Goal: Task Accomplishment & Management: Complete application form

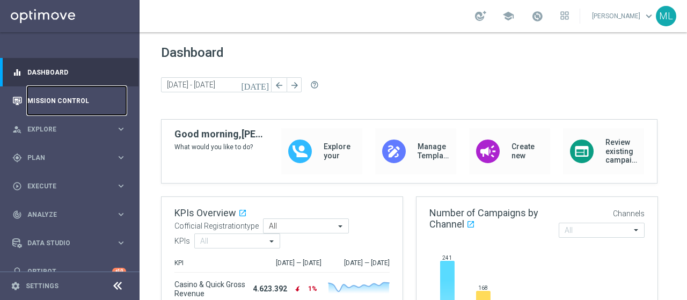
click at [57, 100] on link "Mission Control" at bounding box center [76, 100] width 99 height 28
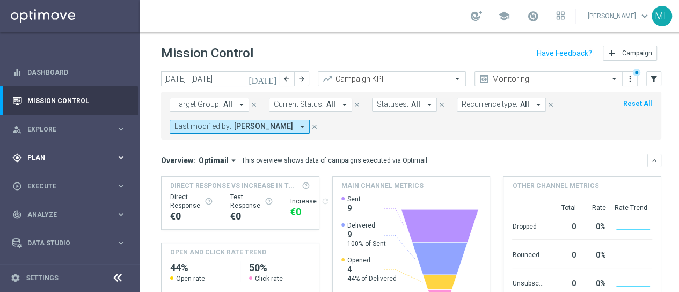
click at [35, 157] on span "Plan" at bounding box center [71, 158] width 89 height 6
click at [48, 185] on div "Target Groups" at bounding box center [83, 180] width 111 height 16
click at [48, 179] on link "Target Groups" at bounding box center [70, 179] width 84 height 9
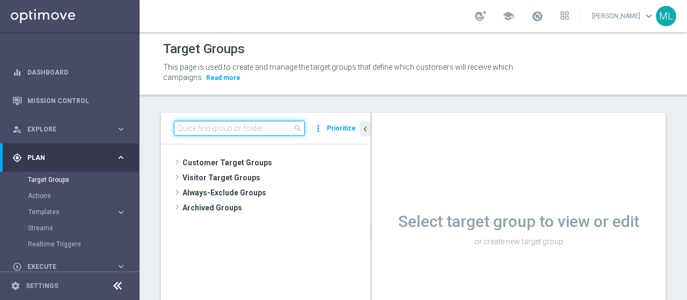
click at [197, 127] on input at bounding box center [239, 128] width 131 height 15
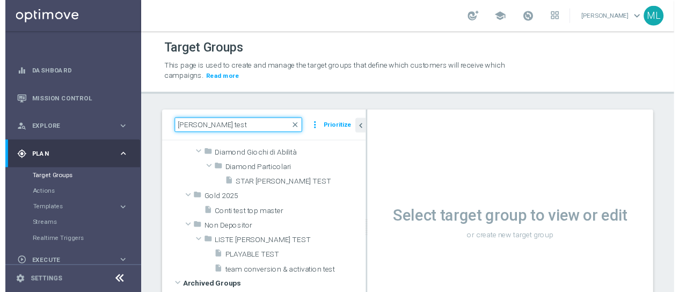
scroll to position [125, 0]
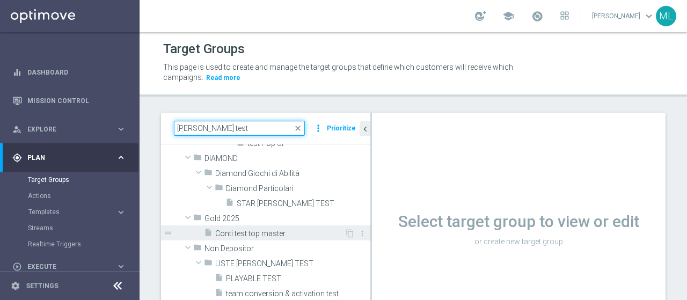
type input "[PERSON_NAME] test"
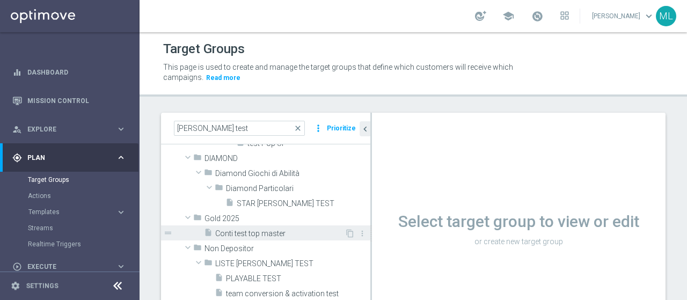
click at [261, 232] on span "Conti test top master" at bounding box center [279, 233] width 129 height 9
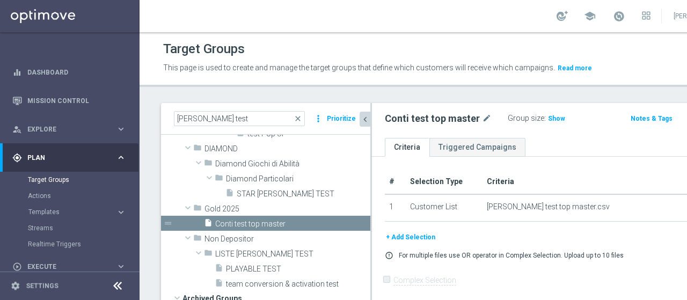
click at [365, 124] on icon "chevron_left" at bounding box center [365, 119] width 10 height 10
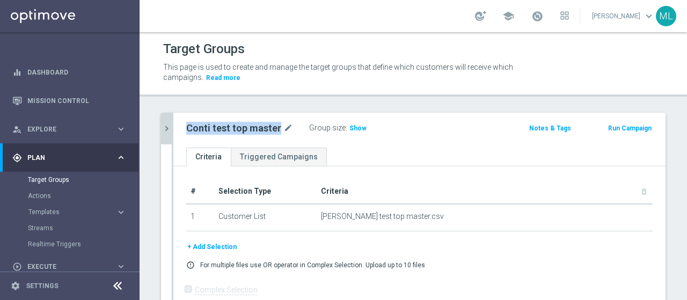
drag, startPoint x: 187, startPoint y: 126, endPoint x: 276, endPoint y: 127, distance: 89.6
click at [276, 127] on h2 "Conti test top master" at bounding box center [233, 128] width 95 height 13
copy h2 "Conti test top master"
click at [49, 96] on link "Mission Control" at bounding box center [76, 100] width 99 height 28
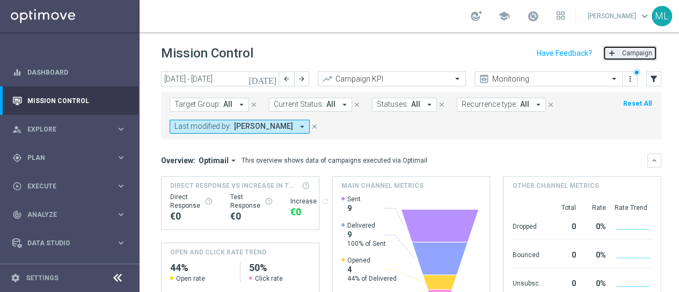
click at [619, 52] on button "add Campaign" at bounding box center [630, 53] width 54 height 15
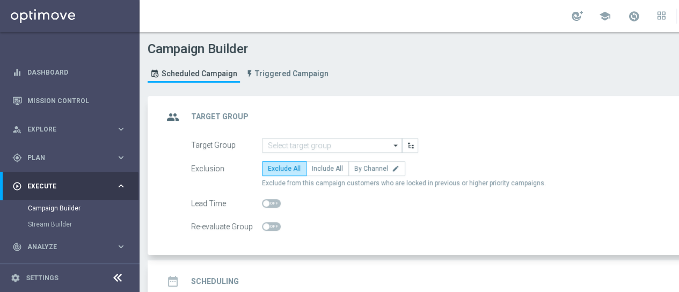
click at [393, 143] on icon "arrow_drop_down" at bounding box center [396, 145] width 11 height 14
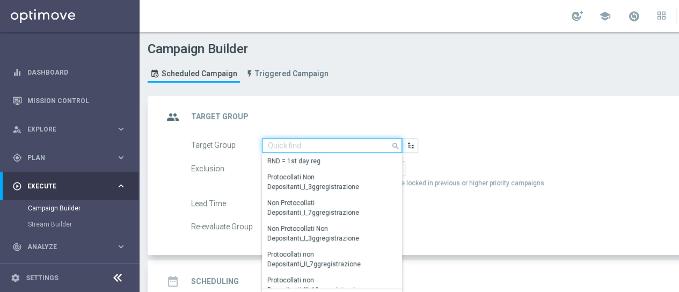
click at [297, 144] on input at bounding box center [332, 145] width 140 height 15
paste input "Conti test top master"
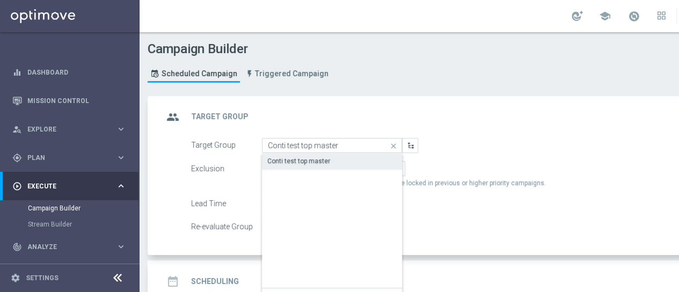
click at [319, 157] on div "Conti test top master" at bounding box center [298, 161] width 63 height 10
type input "Conti test top master"
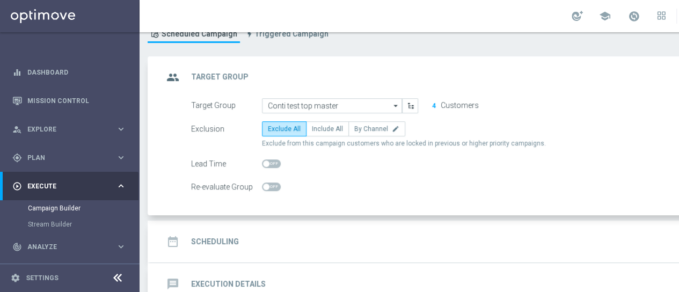
scroll to position [54, 0]
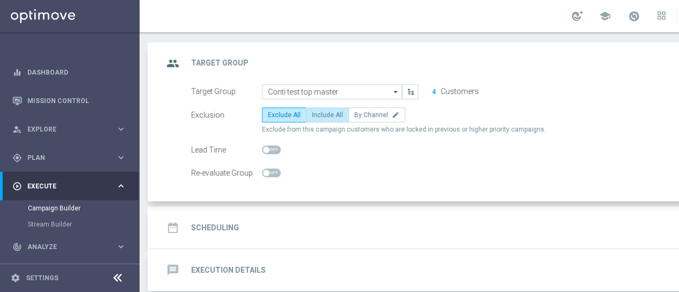
click at [321, 116] on span "Include All" at bounding box center [327, 115] width 31 height 8
click at [319, 116] on input "Include All" at bounding box center [315, 116] width 7 height 7
radio input "true"
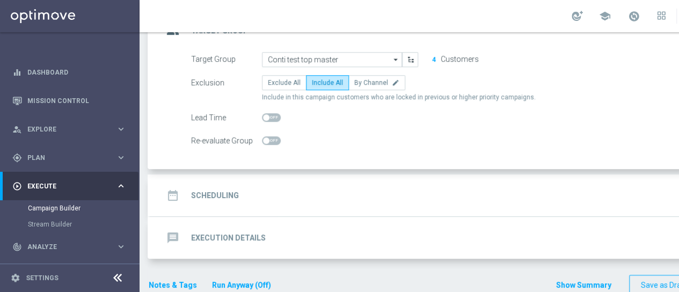
scroll to position [100, 0]
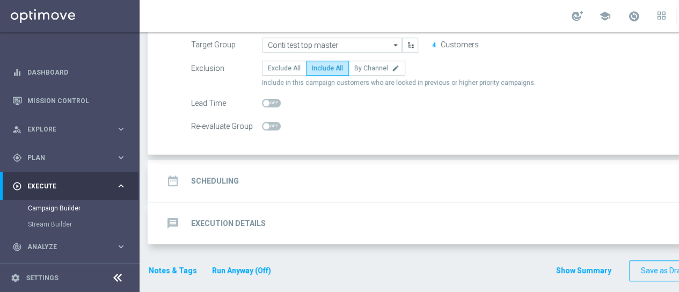
click at [213, 180] on h2 "Scheduling" at bounding box center [215, 181] width 48 height 10
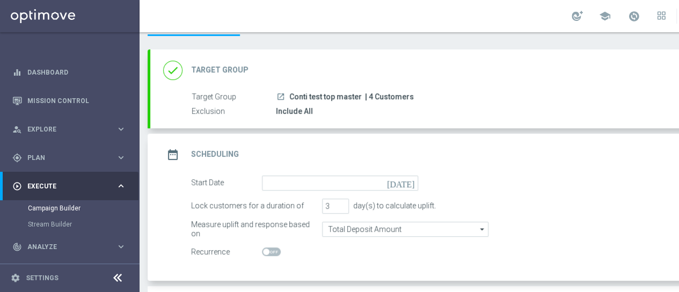
scroll to position [0, 0]
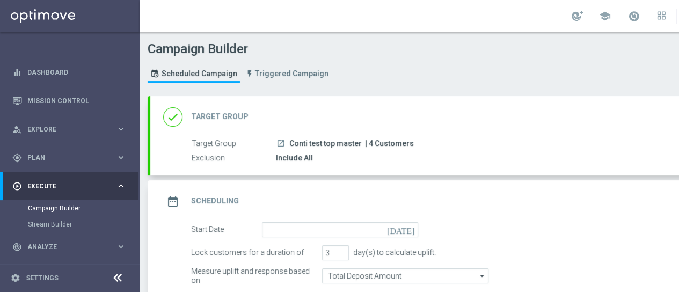
click at [217, 114] on h2 "Target Group" at bounding box center [219, 117] width 57 height 10
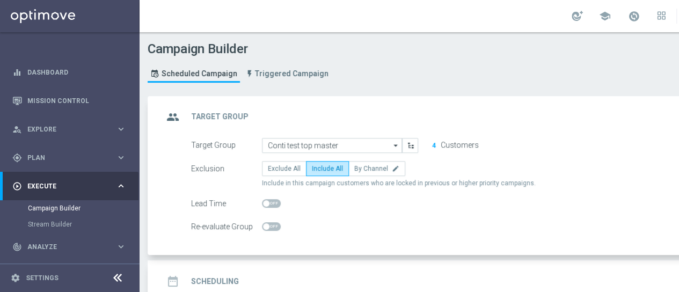
click at [207, 201] on div "Lead Time" at bounding box center [226, 203] width 71 height 15
drag, startPoint x: 192, startPoint y: 202, endPoint x: 244, endPoint y: 201, distance: 51.5
click at [244, 201] on div "Lead Time" at bounding box center [226, 203] width 71 height 15
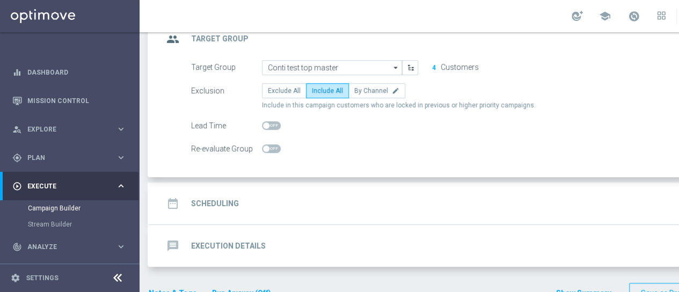
scroll to position [100, 0]
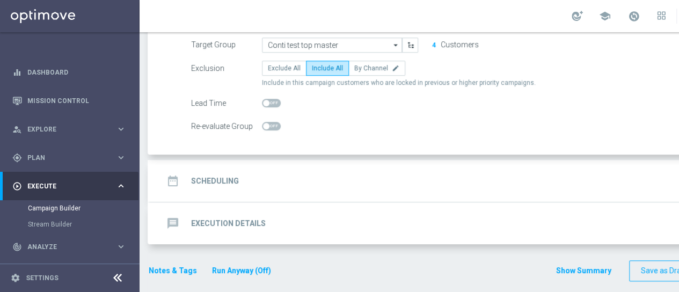
click at [232, 180] on h2 "Scheduling" at bounding box center [215, 181] width 48 height 10
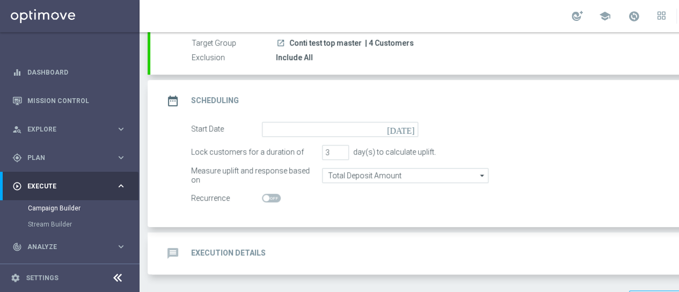
click at [406, 126] on icon "[DATE]" at bounding box center [403, 128] width 32 height 12
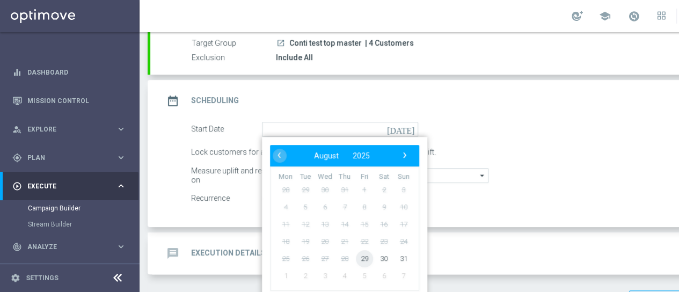
click at [363, 258] on span "29" at bounding box center [364, 257] width 17 height 17
type input "[DATE]"
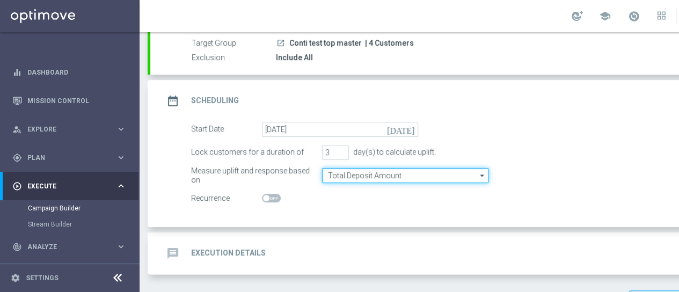
click at [381, 175] on input "Total Deposit Amount" at bounding box center [405, 175] width 166 height 15
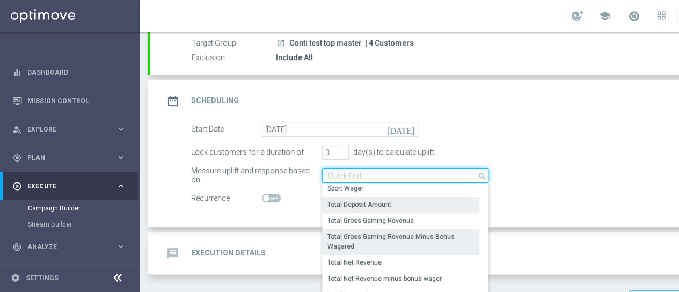
scroll to position [246, 0]
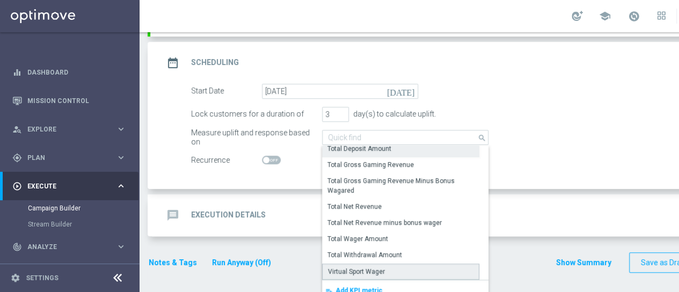
click at [371, 269] on div "Virtual Sport Wager" at bounding box center [356, 272] width 57 height 10
type input "Virtual Sport Wager"
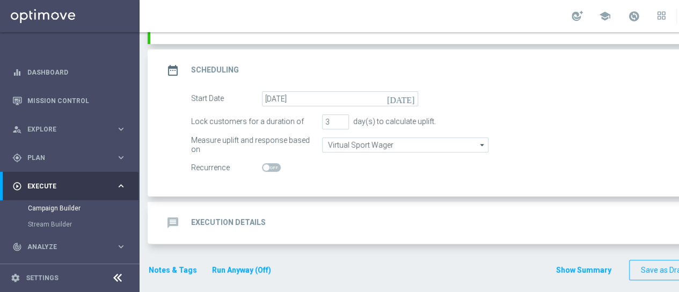
click at [269, 166] on span at bounding box center [271, 167] width 19 height 9
click at [269, 166] on input "checkbox" at bounding box center [271, 167] width 19 height 9
checkbox input "true"
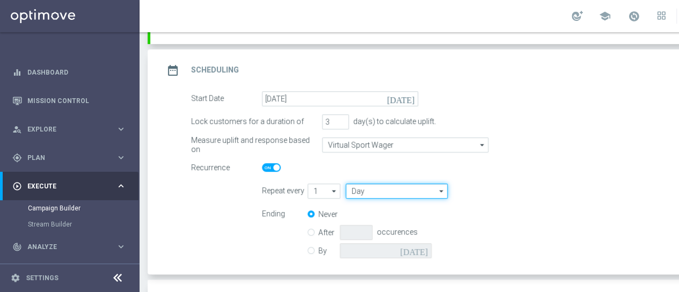
click at [375, 192] on input "Day" at bounding box center [397, 190] width 102 height 15
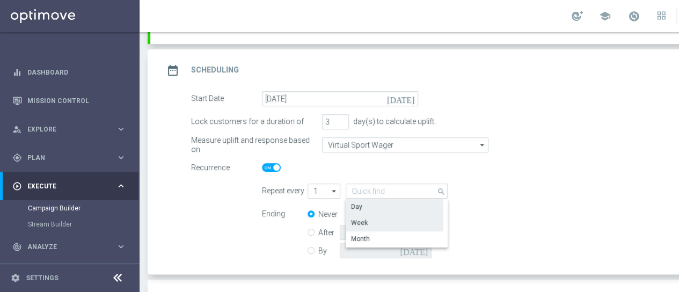
click at [370, 219] on div "Week" at bounding box center [394, 222] width 97 height 15
type input "Week"
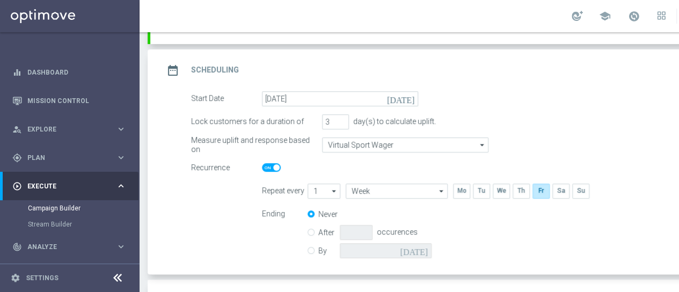
click at [333, 188] on icon "arrow_drop_down" at bounding box center [334, 191] width 11 height 14
click at [320, 221] on div "2" at bounding box center [319, 222] width 24 height 15
type input "2"
type input "Weeks"
click at [334, 193] on icon "arrow_drop_down" at bounding box center [334, 191] width 11 height 14
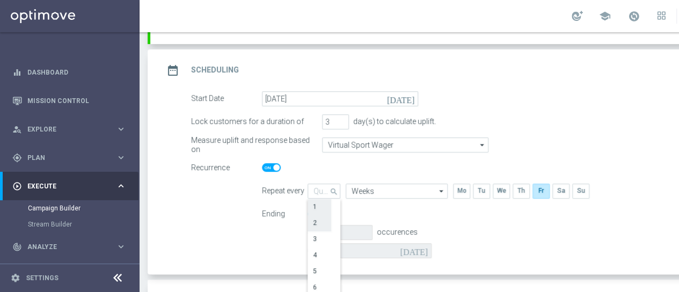
click at [317, 205] on div "1" at bounding box center [319, 206] width 24 height 15
type input "1"
type input "Week"
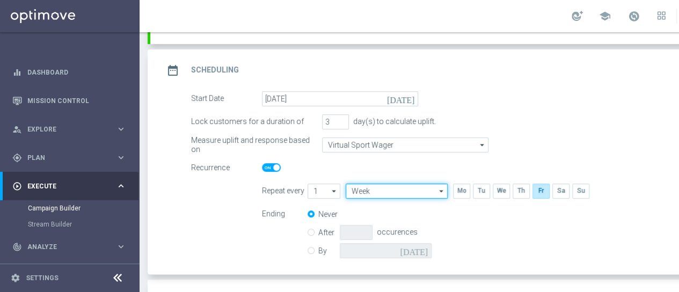
click at [386, 188] on input "Week" at bounding box center [397, 190] width 102 height 15
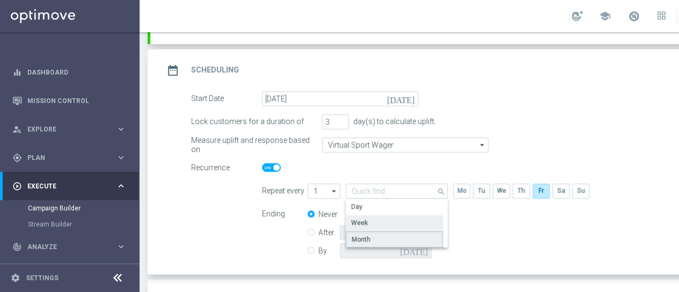
click at [369, 233] on div "Month" at bounding box center [394, 239] width 97 height 16
type input "Month"
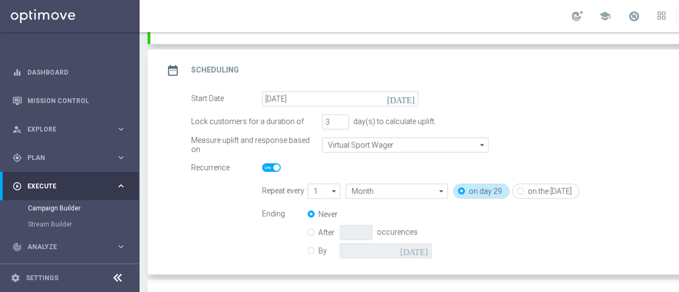
click at [457, 92] on div "Start Date [DATE] [DATE]" at bounding box center [475, 98] width 584 height 15
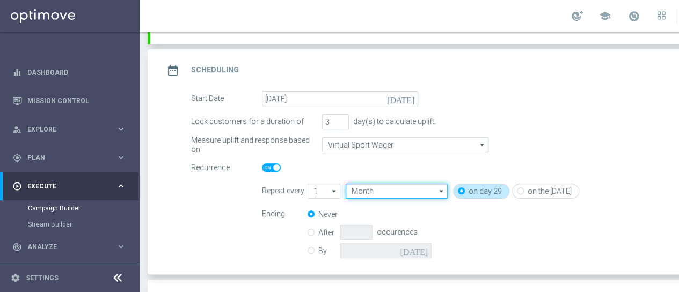
click at [422, 185] on input "Month" at bounding box center [397, 190] width 102 height 15
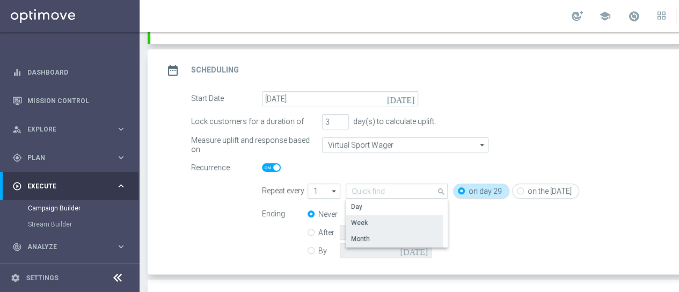
click at [357, 219] on div "Week" at bounding box center [359, 223] width 17 height 10
type input "Week"
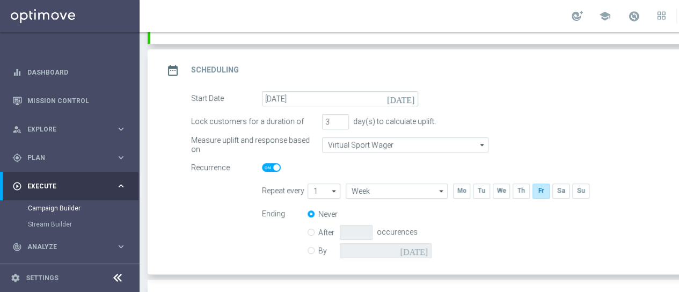
click at [334, 188] on icon "arrow_drop_down" at bounding box center [334, 191] width 11 height 14
click at [321, 223] on div "2" at bounding box center [319, 223] width 24 height 16
type input "2"
type input "Weeks"
click at [438, 222] on div "Never After occurences By [DATE]" at bounding box center [375, 234] width 137 height 55
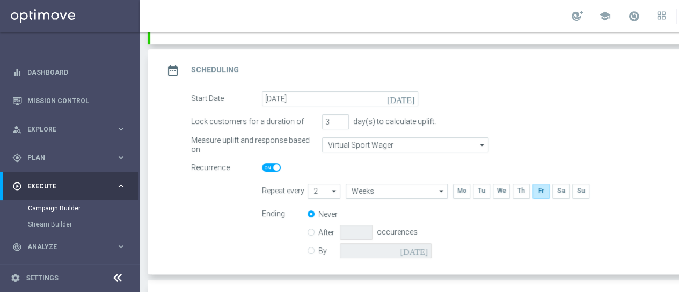
click at [394, 164] on switch at bounding box center [340, 167] width 156 height 9
click at [312, 70] on div "date_range Scheduling keyboard_arrow_up" at bounding box center [462, 70] width 599 height 20
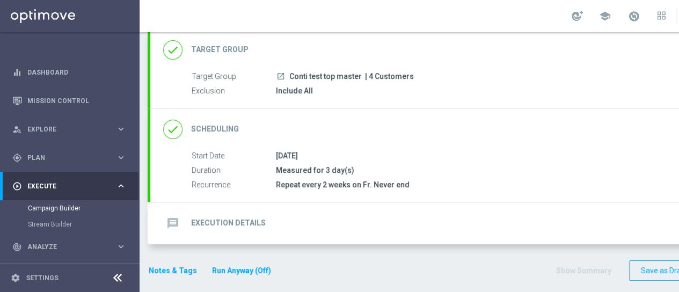
click at [218, 125] on h2 "Scheduling" at bounding box center [215, 129] width 48 height 10
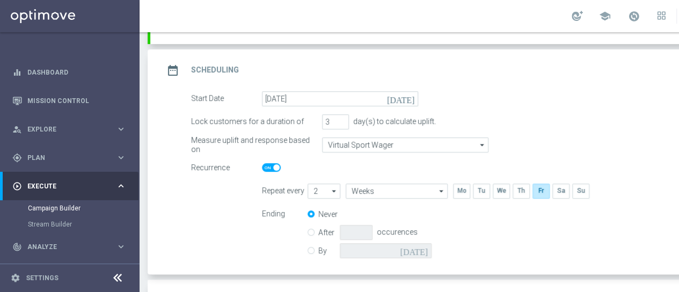
click at [334, 193] on icon "arrow_drop_down" at bounding box center [334, 191] width 11 height 14
click at [443, 204] on form "Repeat every 2 search Drag here to set row groups Drag here to set column label…" at bounding box center [510, 222] width 497 height 78
type input "2"
click at [309, 231] on input "After" at bounding box center [310, 230] width 7 height 7
radio input "true"
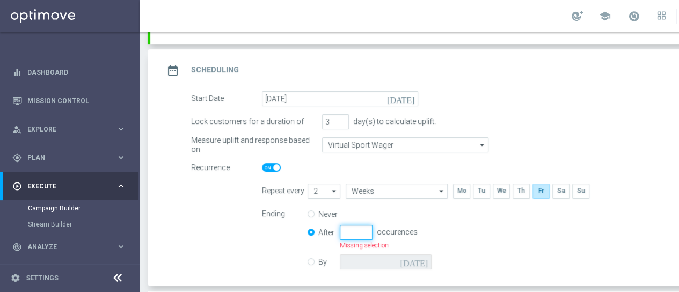
click at [355, 228] on input "number" at bounding box center [356, 232] width 33 height 15
click at [347, 233] on input "number" at bounding box center [356, 232] width 33 height 15
click at [318, 209] on label "Never" at bounding box center [328, 214] width 21 height 10
click at [312, 211] on input "Never" at bounding box center [310, 214] width 7 height 7
radio input "true"
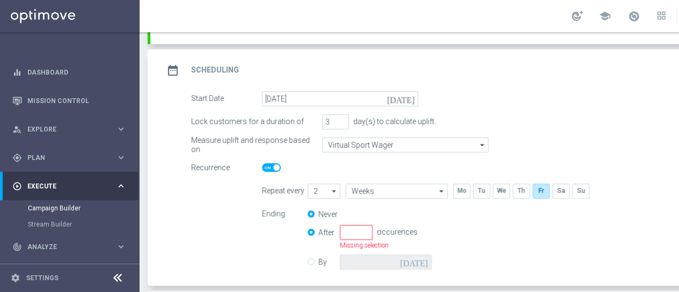
radio input "false"
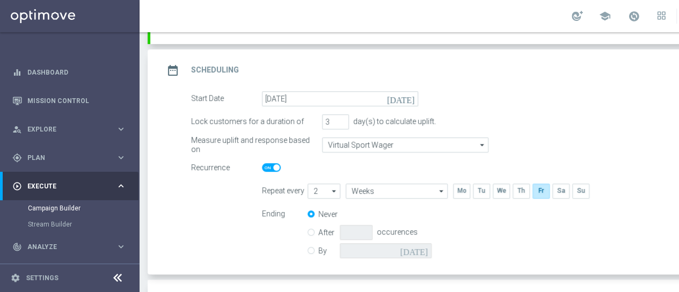
click at [311, 247] on input "By" at bounding box center [310, 248] width 7 height 7
radio input "true"
radio input "false"
click at [422, 246] on icon "[DATE]" at bounding box center [416, 249] width 32 height 12
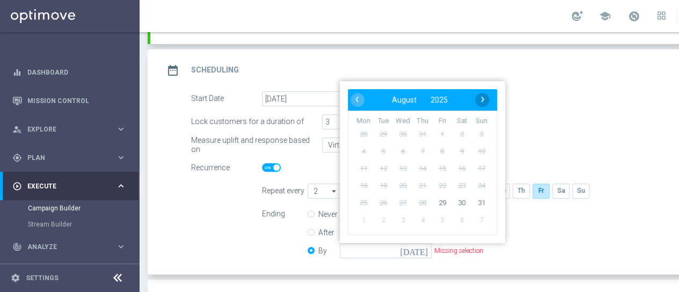
click at [482, 97] on span "›" at bounding box center [482, 99] width 14 height 14
click at [482, 96] on span "›" at bounding box center [482, 99] width 14 height 14
click at [480, 96] on span "›" at bounding box center [482, 99] width 14 height 14
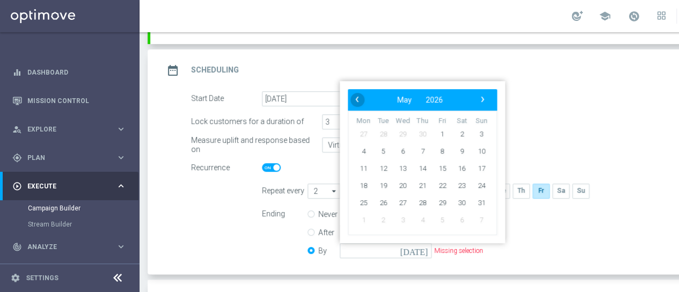
click at [357, 100] on span "‹" at bounding box center [357, 99] width 14 height 14
click at [361, 94] on span "‹" at bounding box center [357, 99] width 14 height 14
click at [402, 201] on span "31" at bounding box center [402, 202] width 17 height 17
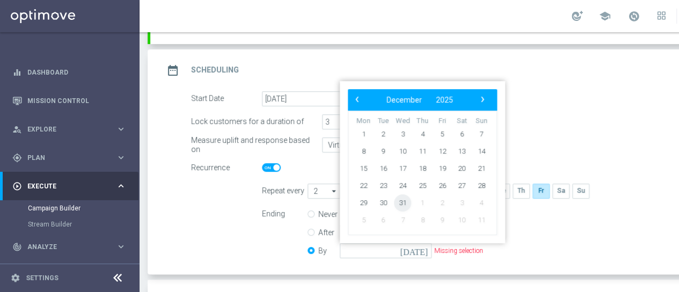
type input "[DATE]"
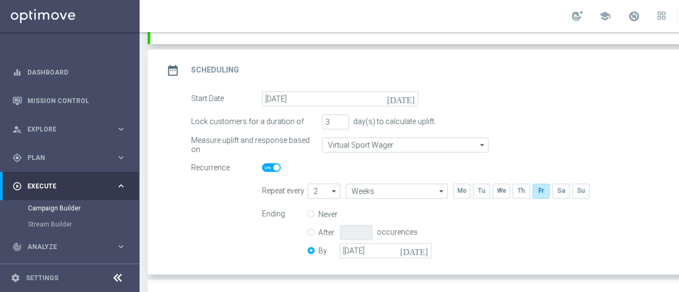
click at [458, 209] on div "Ending Never After occurences By [DATE] [DATE]" at bounding box center [510, 234] width 513 height 55
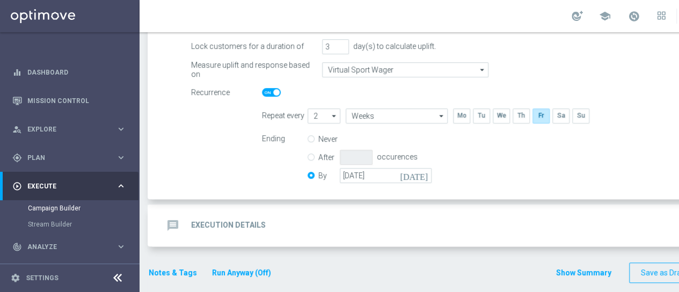
scroll to position [208, 0]
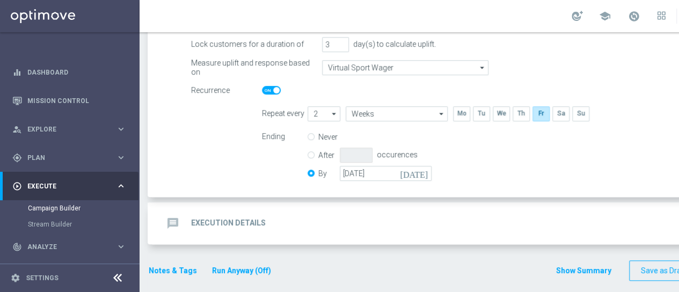
click at [240, 220] on h2 "Execution Details" at bounding box center [228, 223] width 75 height 10
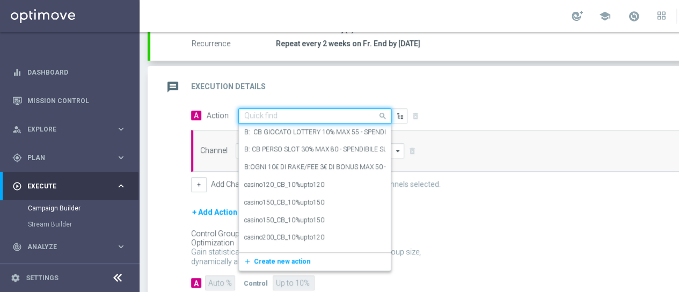
click at [295, 112] on input "text" at bounding box center [304, 116] width 120 height 9
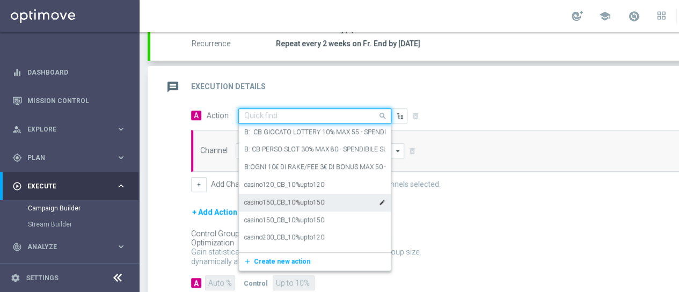
click at [278, 205] on div "casino150_CB_10%upto150 edit" at bounding box center [314, 203] width 141 height 18
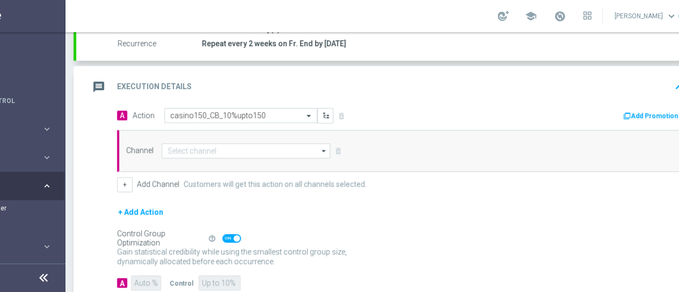
scroll to position [0, 113]
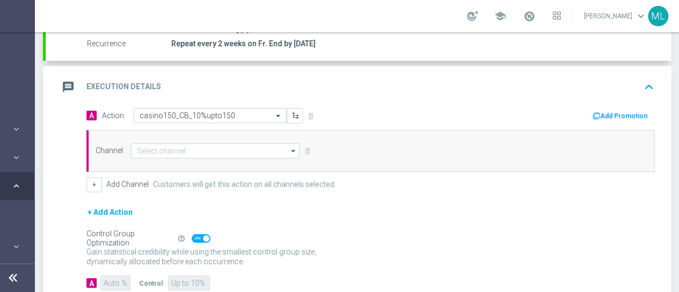
click at [606, 116] on button "Add Promotion" at bounding box center [621, 116] width 60 height 12
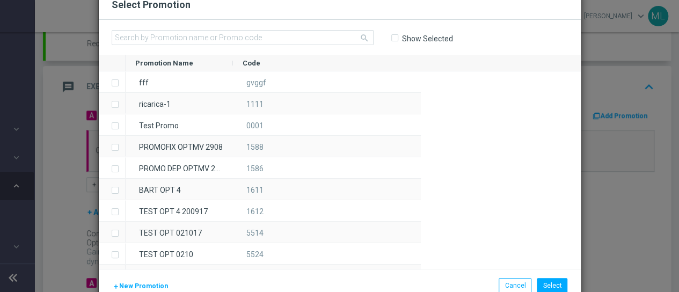
scroll to position [0, 105]
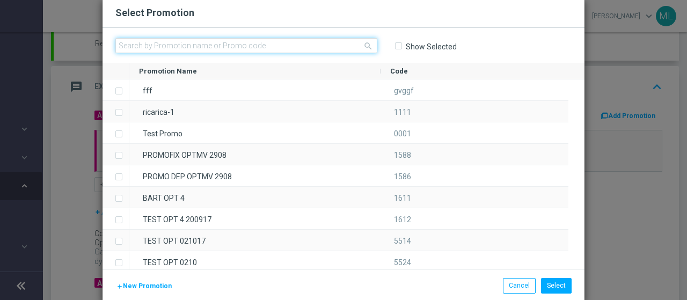
click at [158, 46] on input "text" at bounding box center [246, 45] width 262 height 15
paste input "333759"
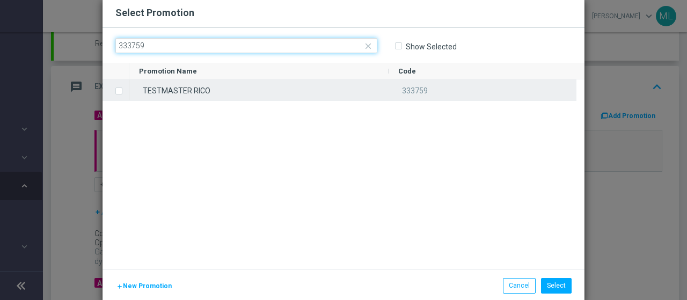
type input "333759"
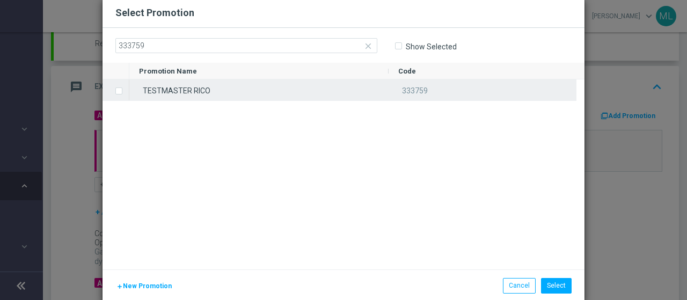
click at [126, 91] on label "Press SPACE to select this row." at bounding box center [128, 92] width 4 height 10
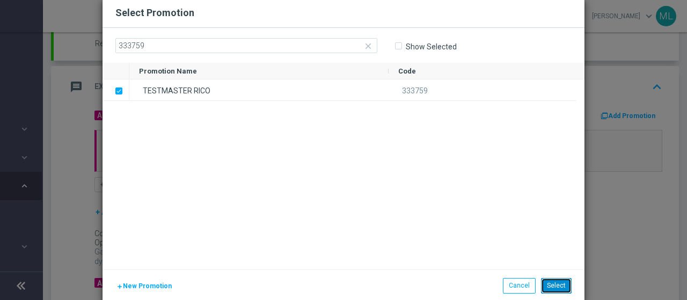
click at [554, 281] on button "Select" at bounding box center [556, 285] width 31 height 15
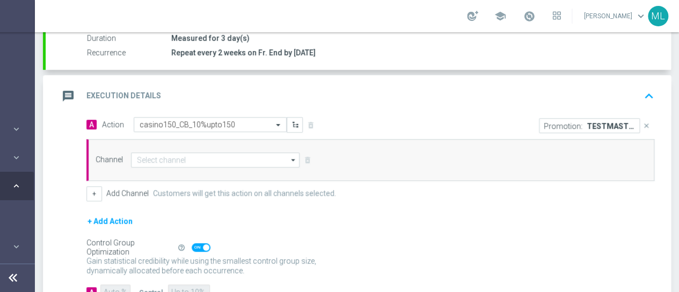
scroll to position [215, 0]
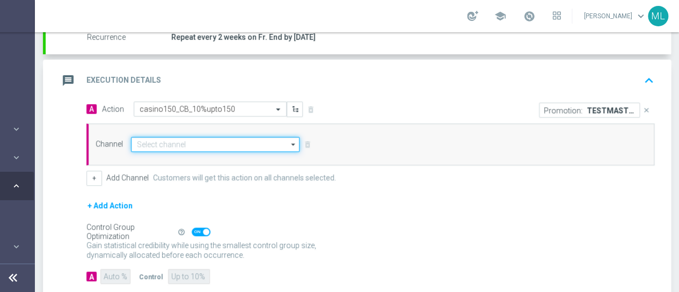
click at [199, 148] on input at bounding box center [215, 144] width 168 height 15
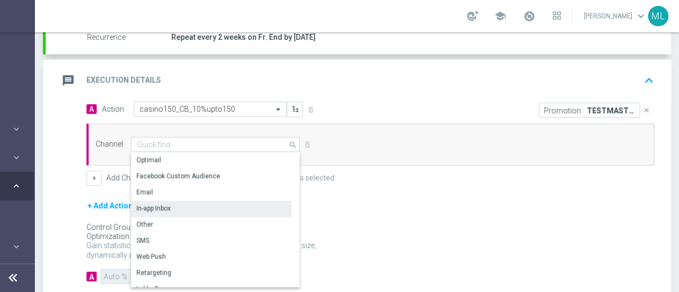
click at [149, 212] on div "In-app Inbox" at bounding box center [211, 208] width 160 height 15
type input "In-app Inbox"
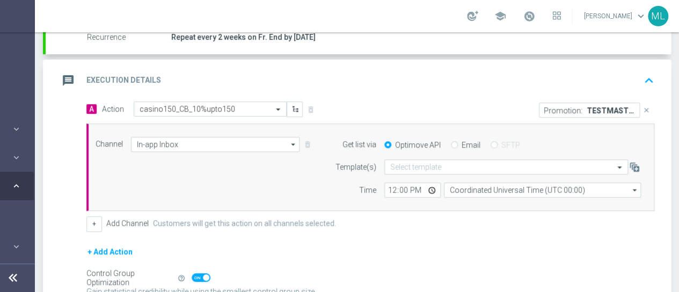
click at [454, 142] on input "Email" at bounding box center [454, 145] width 7 height 7
radio input "true"
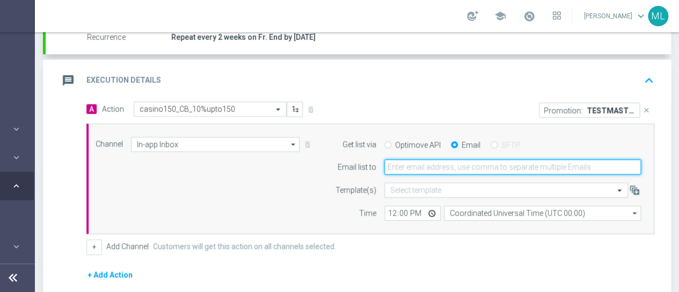
click at [427, 168] on input "email" at bounding box center [512, 166] width 256 height 15
type input "[PERSON_NAME][EMAIL_ADDRESS][DOMAIN_NAME],[PERSON_NAME][DOMAIN_NAME][EMAIL_ADDR…"
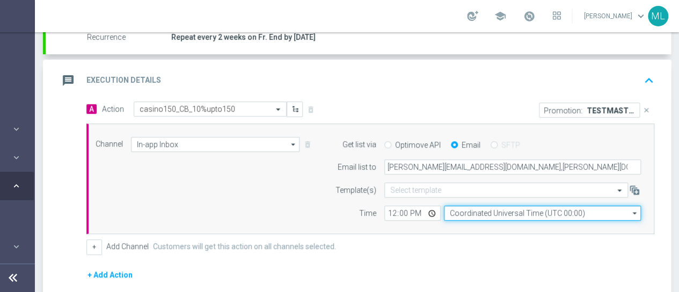
click at [474, 212] on input "Coordinated Universal Time (UTC 00:00)" at bounding box center [542, 212] width 197 height 15
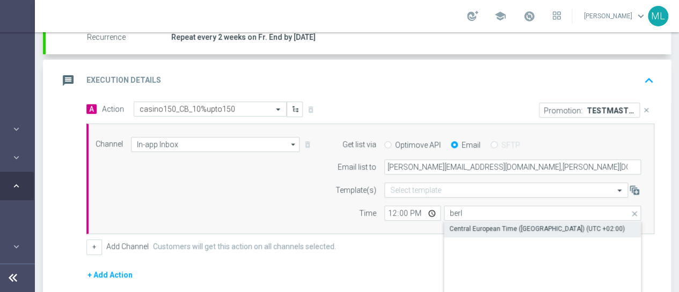
click at [489, 227] on div "Central European Time ([GEOGRAPHIC_DATA]) (UTC +02:00)" at bounding box center [536, 229] width 175 height 10
type input "Central European Time ([GEOGRAPHIC_DATA]) (UTC +02:00)"
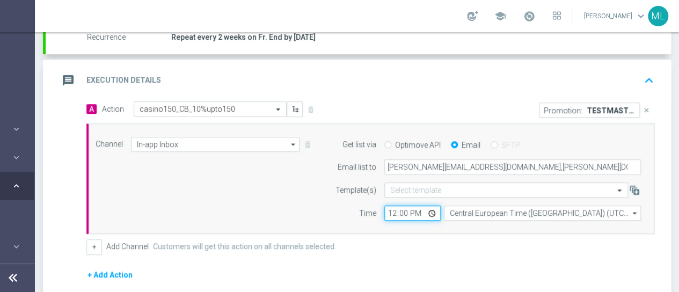
click at [393, 213] on input "12:00" at bounding box center [412, 212] width 56 height 15
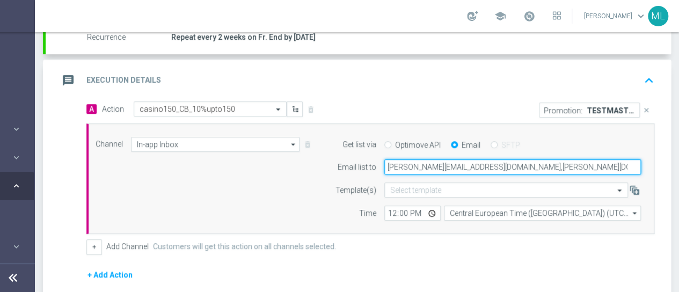
drag, startPoint x: 421, startPoint y: 170, endPoint x: 485, endPoint y: 164, distance: 64.7
click at [484, 164] on input "[PERSON_NAME][EMAIL_ADDRESS][DOMAIN_NAME],[PERSON_NAME][DOMAIN_NAME][EMAIL_ADDR…" at bounding box center [512, 166] width 256 height 15
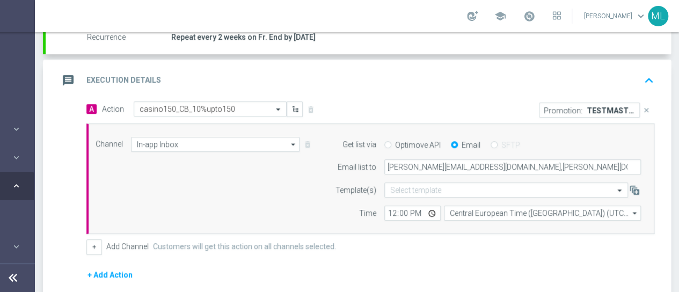
click at [477, 247] on div "+ Add Channel Customers will get this action on all channels selected." at bounding box center [370, 246] width 568 height 15
click at [393, 212] on input "12:00" at bounding box center [412, 212] width 56 height 15
type input "07:30"
click at [427, 241] on div "+ Add Channel Customers will get this action on all channels selected." at bounding box center [370, 246] width 568 height 15
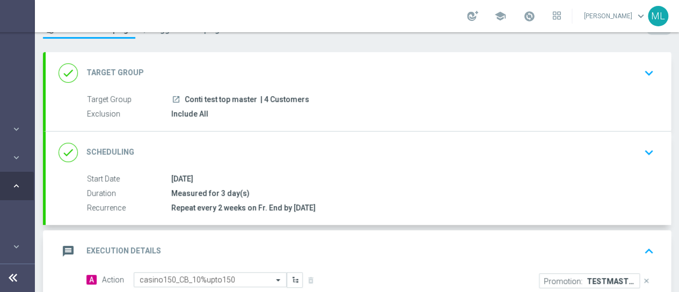
scroll to position [0, 0]
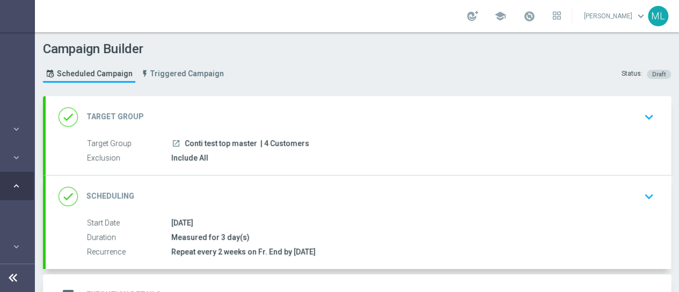
click at [116, 193] on h2 "Scheduling" at bounding box center [110, 196] width 48 height 10
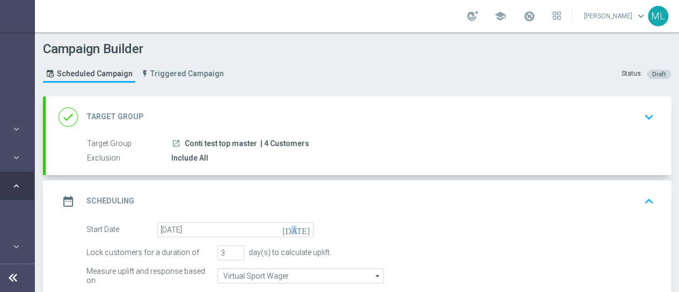
drag, startPoint x: 306, startPoint y: 229, endPoint x: 311, endPoint y: 212, distance: 18.0
click at [305, 229] on icon "[DATE]" at bounding box center [298, 228] width 32 height 12
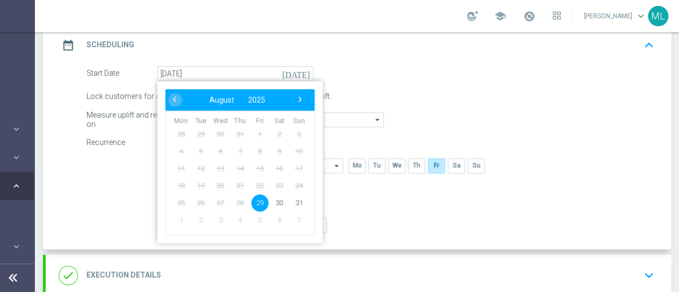
scroll to position [161, 0]
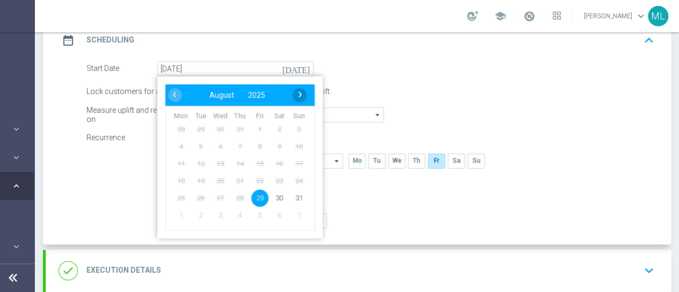
click at [303, 95] on span "›" at bounding box center [300, 94] width 14 height 14
click at [181, 129] on span "1" at bounding box center [180, 128] width 17 height 17
type input "[DATE]"
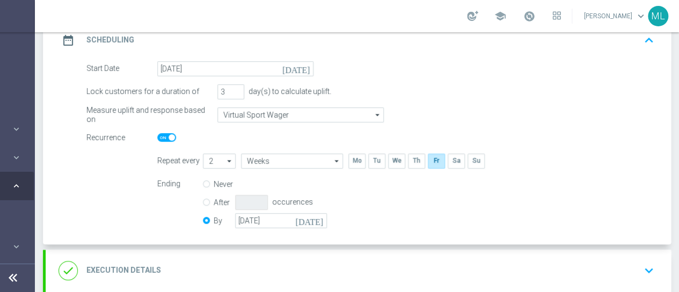
click at [154, 133] on div "Recurrence" at bounding box center [121, 137] width 71 height 15
click at [165, 135] on span at bounding box center [166, 137] width 19 height 9
click at [165, 135] on input "checkbox" at bounding box center [166, 137] width 19 height 9
checkbox input "false"
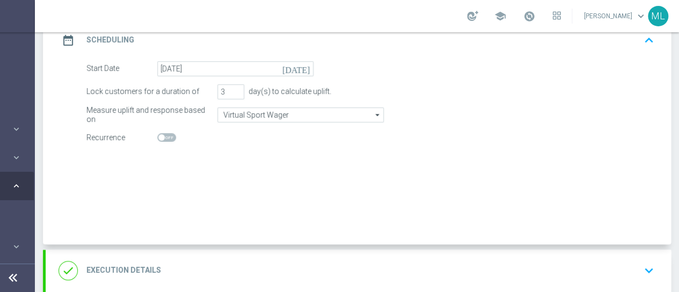
radio input "true"
radio input "false"
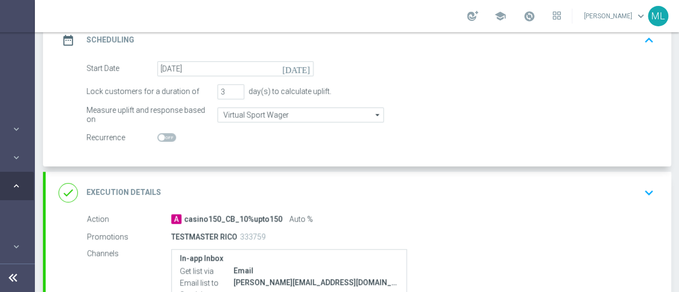
click at [165, 134] on span at bounding box center [166, 137] width 19 height 9
click at [165, 134] on input "checkbox" at bounding box center [166, 137] width 19 height 9
checkbox input "true"
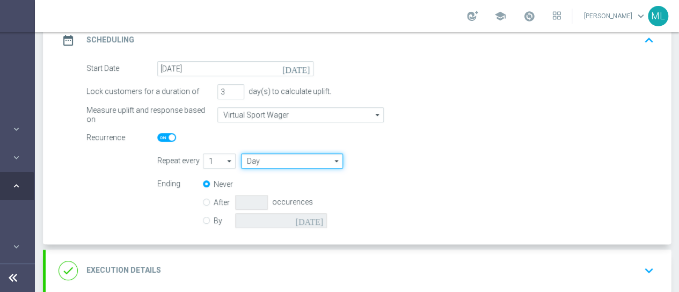
click at [258, 158] on input "Day" at bounding box center [292, 160] width 102 height 15
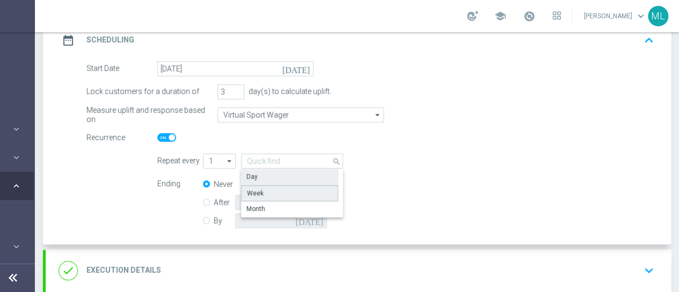
click at [258, 188] on div "Week" at bounding box center [255, 193] width 17 height 10
type input "Week"
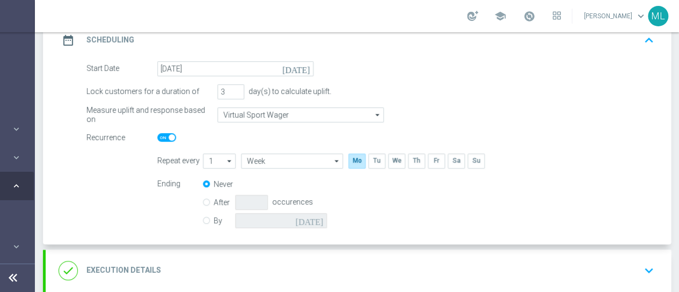
click at [229, 155] on icon "arrow_drop_down" at bounding box center [229, 161] width 11 height 14
click at [215, 190] on div "2" at bounding box center [215, 192] width 24 height 15
type input "2"
type input "Weeks"
click at [206, 218] on input "By" at bounding box center [206, 218] width 7 height 7
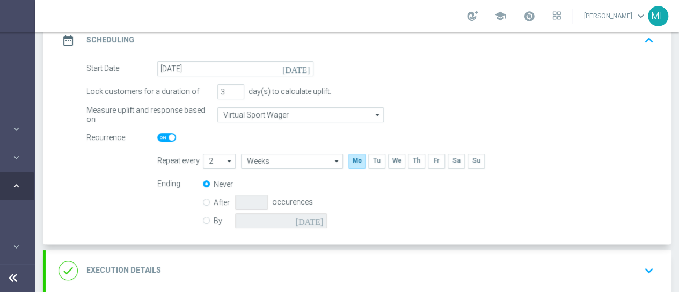
radio input "true"
radio input "false"
click at [314, 218] on icon "[DATE]" at bounding box center [311, 219] width 32 height 12
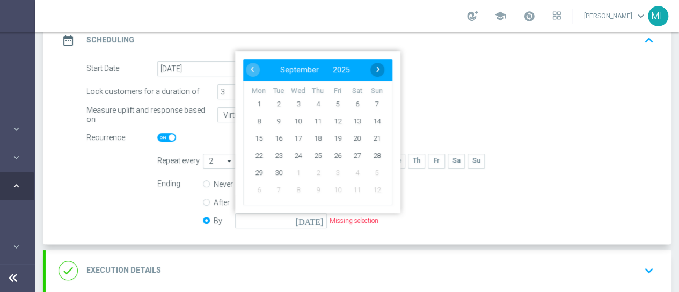
click at [375, 68] on span "›" at bounding box center [378, 69] width 14 height 14
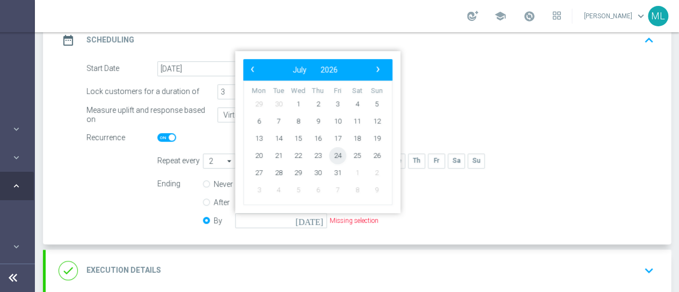
type input "[DATE]"
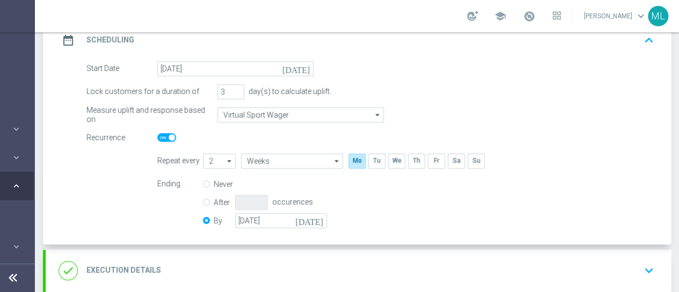
click at [421, 209] on div "Ending Never After occurences By [DATE] [DATE]" at bounding box center [405, 204] width 513 height 55
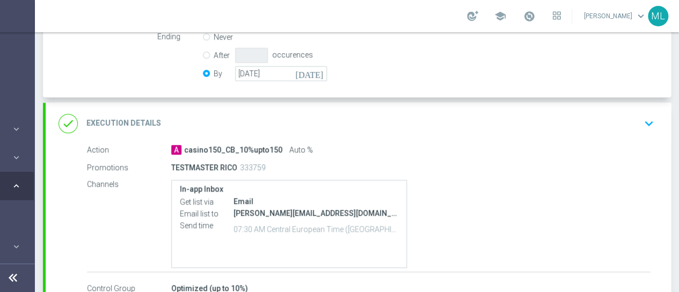
scroll to position [369, 0]
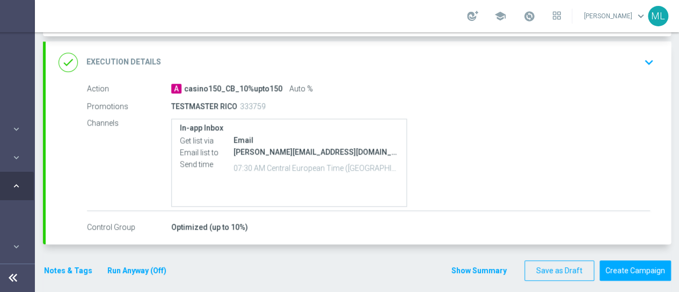
click at [119, 63] on h2 "Execution Details" at bounding box center [123, 62] width 75 height 10
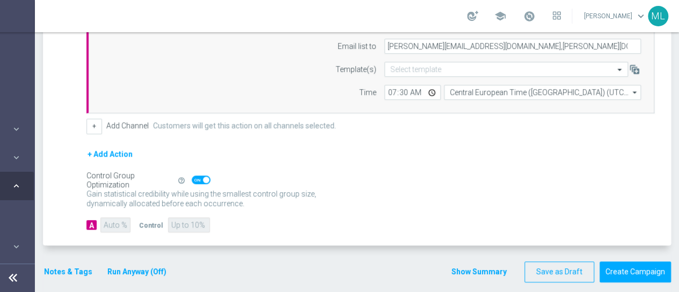
scroll to position [8, 105]
click at [199, 175] on span at bounding box center [201, 179] width 19 height 9
click at [199, 175] on input "checkbox" at bounding box center [201, 179] width 19 height 9
checkbox input "false"
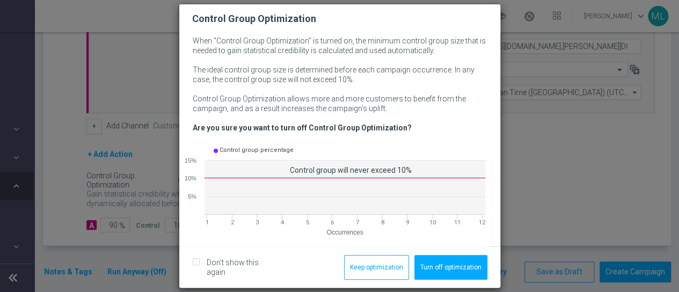
scroll to position [0, 105]
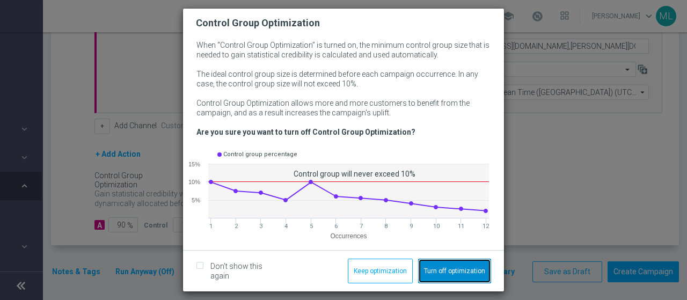
click at [451, 268] on button "Turn off optimization" at bounding box center [454, 271] width 73 height 25
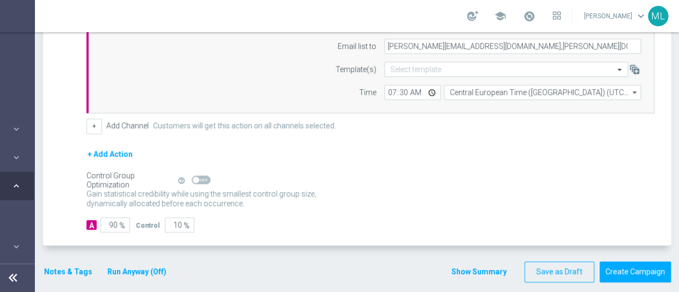
click at [136, 266] on button "Run Anyway (Off)" at bounding box center [136, 271] width 61 height 13
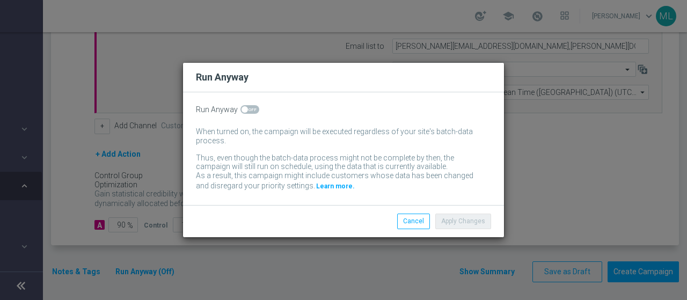
click at [245, 105] on div "Run Anyway When turned on, the campaign will be executed regardless of your sit…" at bounding box center [343, 148] width 321 height 113
click at [248, 109] on span at bounding box center [249, 109] width 19 height 9
click at [248, 109] on input "checkbox" at bounding box center [249, 109] width 19 height 9
checkbox input "true"
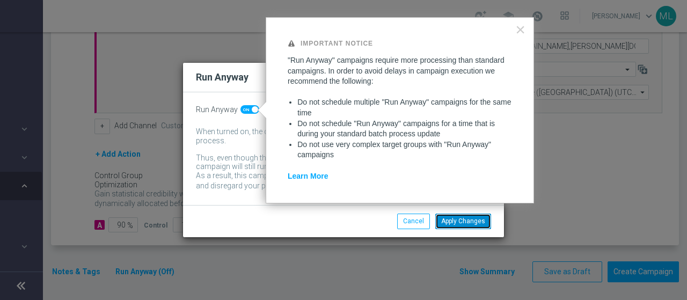
click at [463, 224] on button "Apply Changes" at bounding box center [463, 221] width 56 height 15
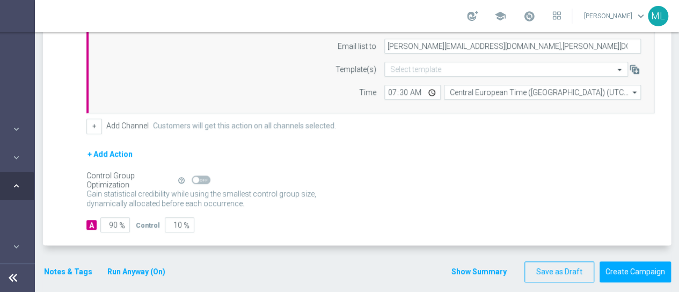
click at [357, 199] on div "Gain statistical credibility while using the smallest control group size, dynam…" at bounding box center [370, 199] width 568 height 26
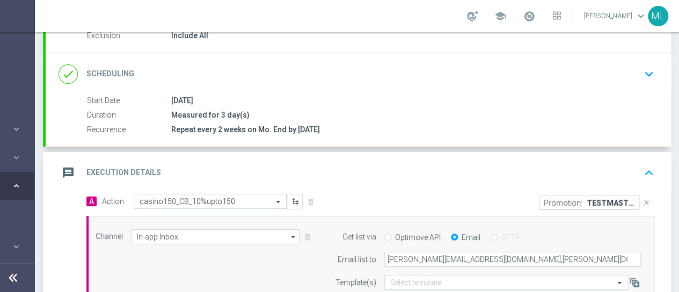
scroll to position [0, 0]
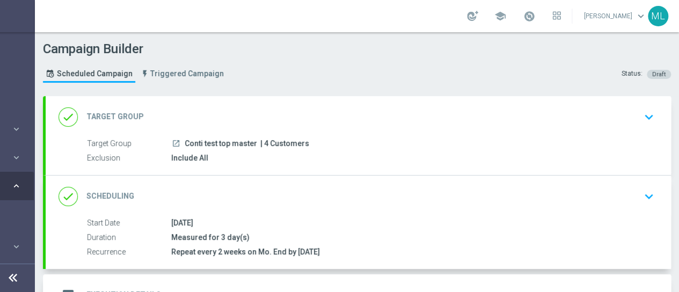
drag, startPoint x: 173, startPoint y: 222, endPoint x: 182, endPoint y: 221, distance: 9.7
click at [182, 221] on div "[DATE]" at bounding box center [410, 222] width 479 height 11
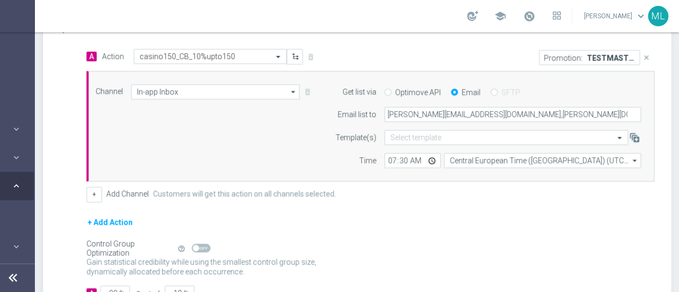
scroll to position [335, 0]
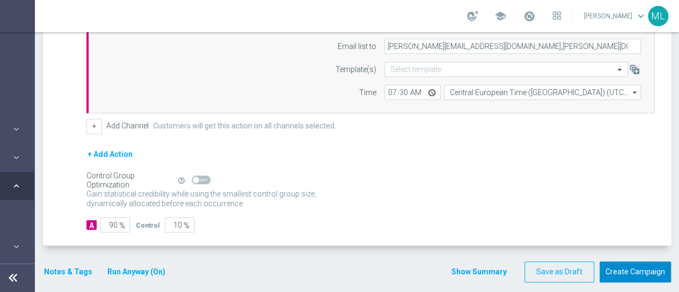
click at [636, 267] on button "Create Campaign" at bounding box center [634, 271] width 71 height 21
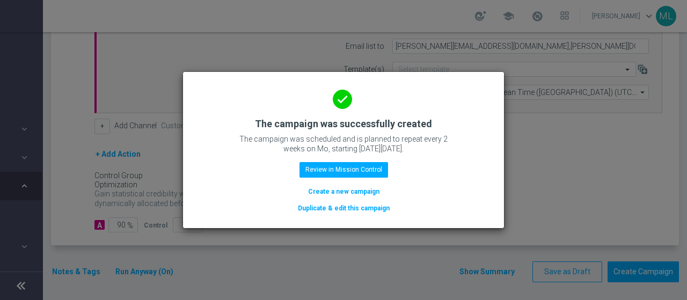
click at [343, 188] on button "Create a new campaign" at bounding box center [344, 192] width 74 height 12
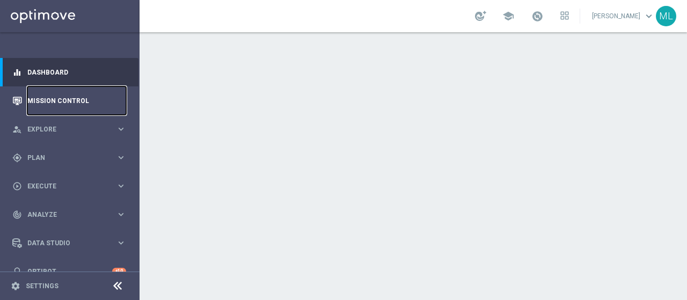
click at [48, 104] on link "Mission Control" at bounding box center [76, 100] width 99 height 28
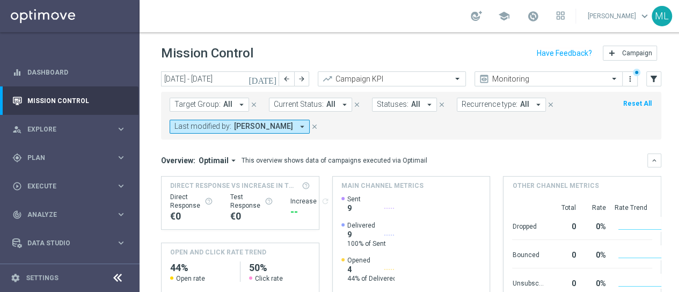
click at [318, 128] on icon "close" at bounding box center [315, 127] width 8 height 8
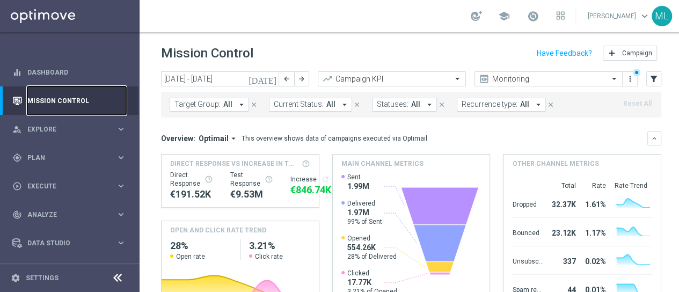
click at [47, 102] on link "Mission Control" at bounding box center [76, 100] width 99 height 28
click at [44, 127] on span "Explore" at bounding box center [71, 129] width 89 height 6
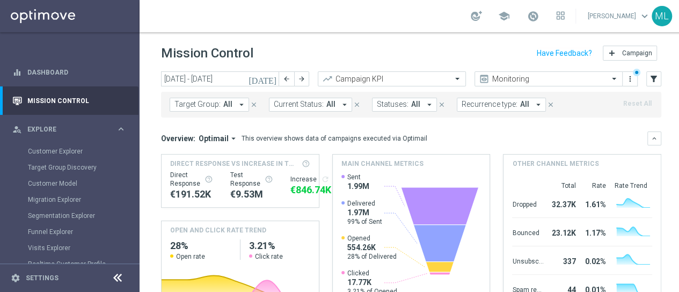
click at [52, 146] on div "Customer Explorer" at bounding box center [83, 151] width 111 height 16
click at [52, 149] on link "Customer Explorer" at bounding box center [70, 151] width 84 height 9
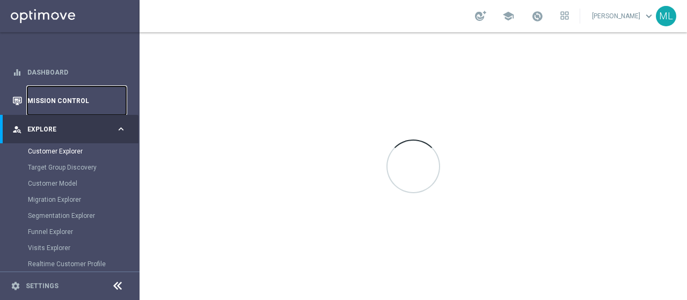
click at [50, 99] on link "Mission Control" at bounding box center [76, 100] width 99 height 28
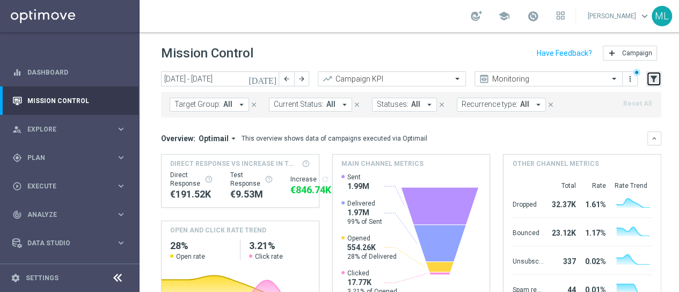
click at [658, 81] on icon "filter_alt" at bounding box center [654, 79] width 10 height 10
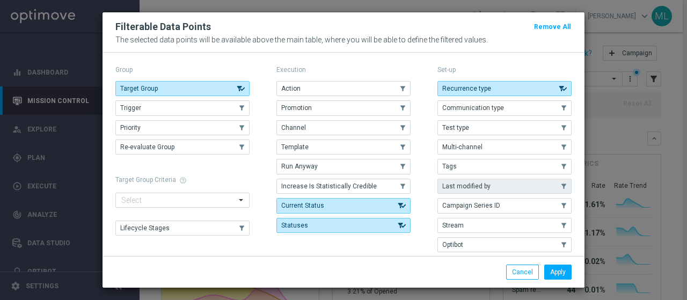
click at [480, 186] on span "Last modified by" at bounding box center [466, 186] width 48 height 8
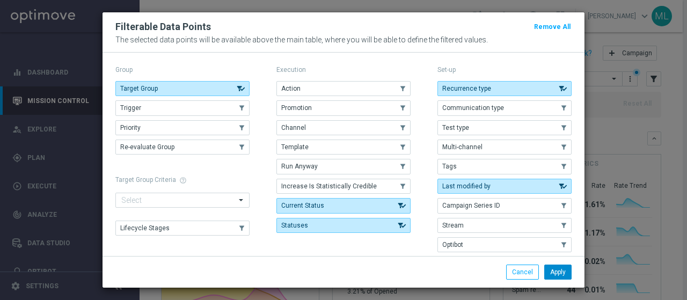
click at [561, 268] on button "Apply" at bounding box center [557, 272] width 27 height 15
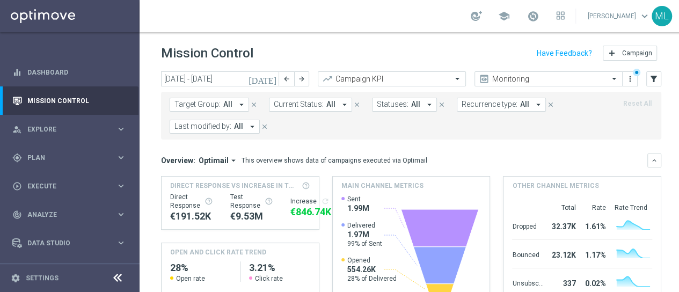
click at [250, 123] on icon "arrow_drop_down" at bounding box center [252, 127] width 10 height 10
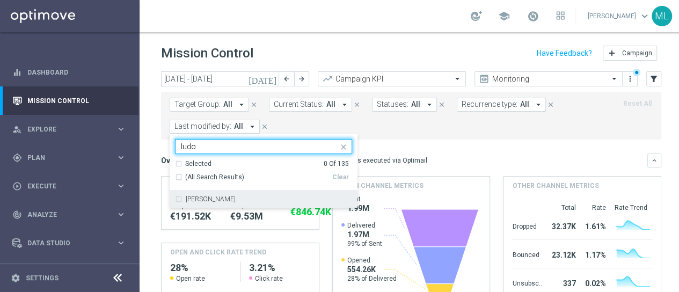
click at [180, 197] on div "[PERSON_NAME]" at bounding box center [263, 198] width 177 height 17
type input "ludo"
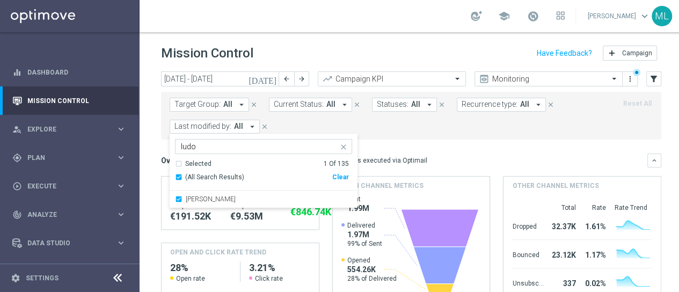
click at [402, 123] on form "Target Group: All arrow_drop_down close Current Status: All arrow_drop_down clo…" at bounding box center [387, 116] width 435 height 36
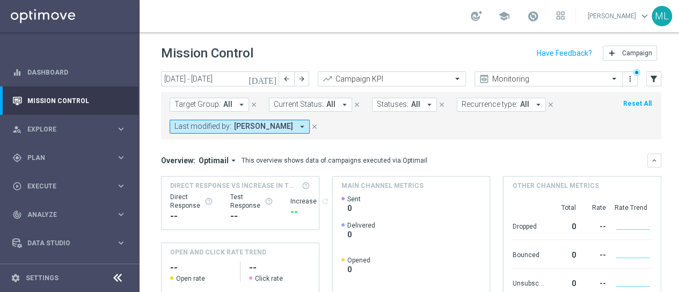
click at [274, 79] on icon "[DATE]" at bounding box center [262, 79] width 29 height 10
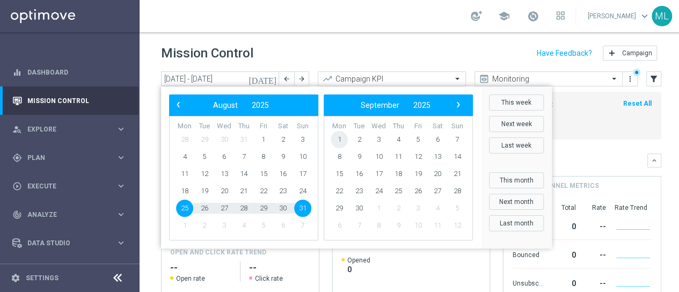
click at [344, 137] on span "1" at bounding box center [339, 139] width 17 height 17
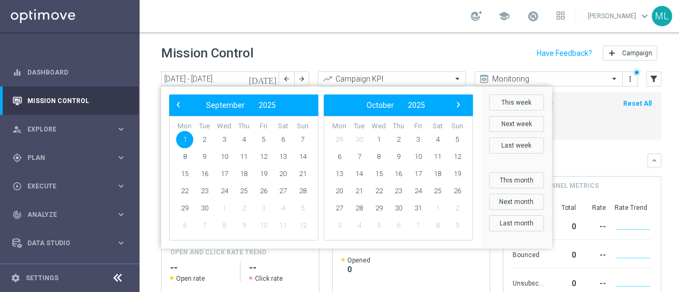
click at [179, 135] on span "1" at bounding box center [184, 139] width 17 height 17
type input "01 Sep 2025 - 01 Sep 2025"
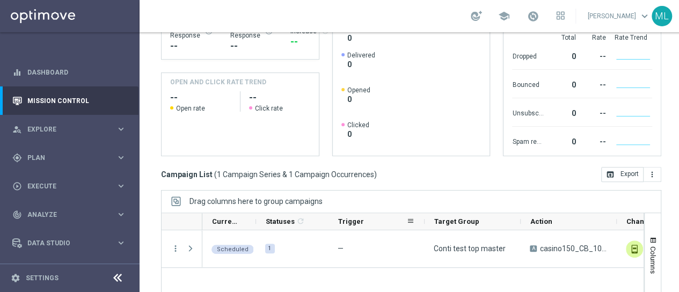
scroll to position [257, 0]
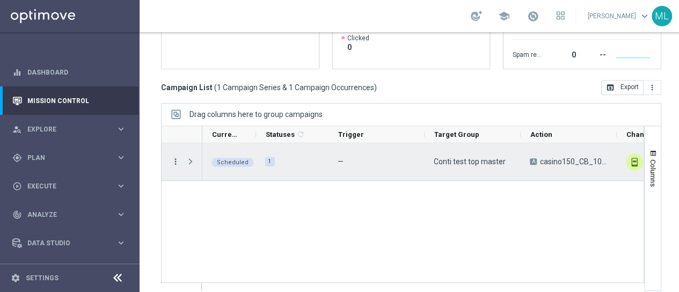
click at [175, 162] on icon "more_vert" at bounding box center [176, 162] width 10 height 10
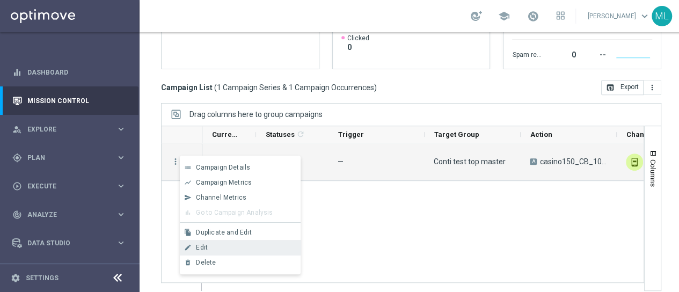
click at [197, 245] on span "Edit" at bounding box center [202, 248] width 12 height 8
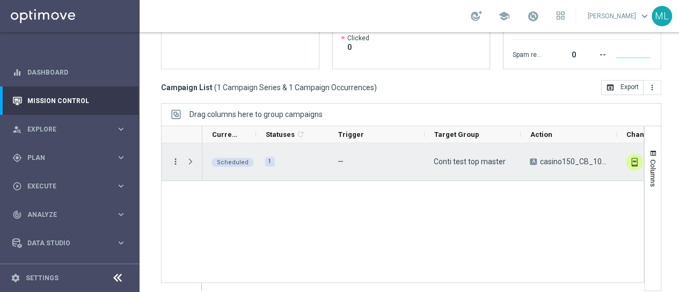
click at [175, 157] on icon "more_vert" at bounding box center [176, 162] width 10 height 10
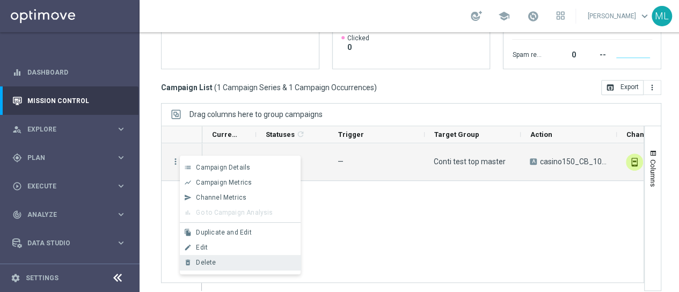
click at [204, 266] on div "Delete" at bounding box center [246, 263] width 100 height 8
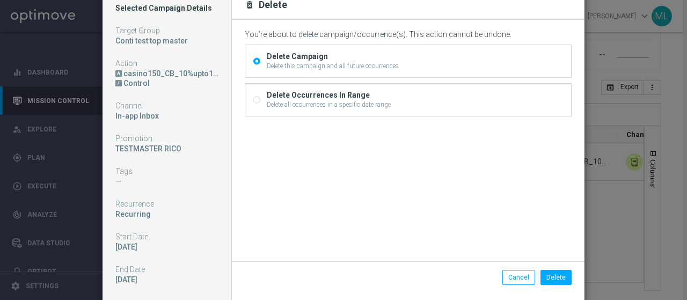
click at [253, 98] on input "Delete Occurrences In Range Delete all occurrences in a specific date range" at bounding box center [256, 101] width 7 height 7
radio input "true"
radio input "false"
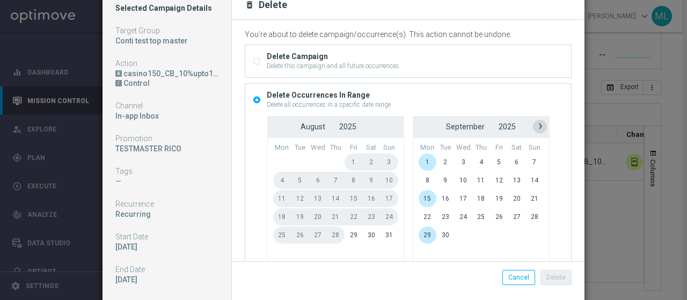
click at [533, 128] on span "›" at bounding box center [540, 126] width 14 height 14
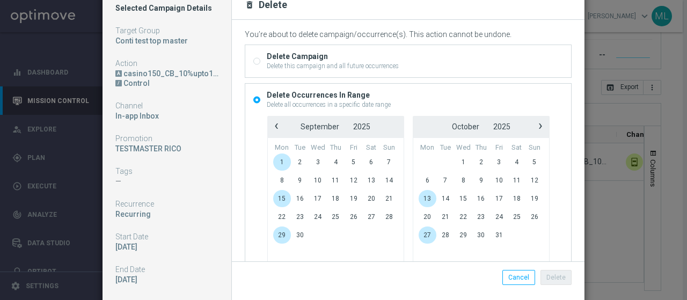
click at [533, 128] on span "›" at bounding box center [540, 126] width 14 height 14
click at [269, 128] on span "‹" at bounding box center [276, 126] width 14 height 14
click at [525, 182] on span "12" at bounding box center [534, 180] width 18 height 17
click at [525, 234] on span "30" at bounding box center [534, 234] width 18 height 17
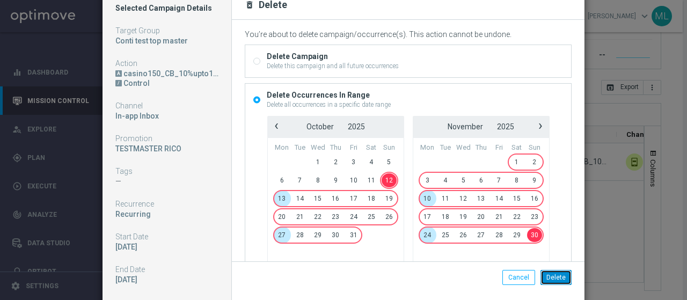
click at [554, 280] on button "Delete" at bounding box center [555, 277] width 31 height 15
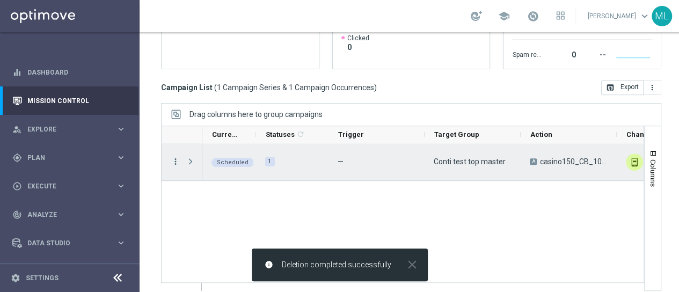
click at [179, 162] on icon "more_vert" at bounding box center [176, 162] width 10 height 10
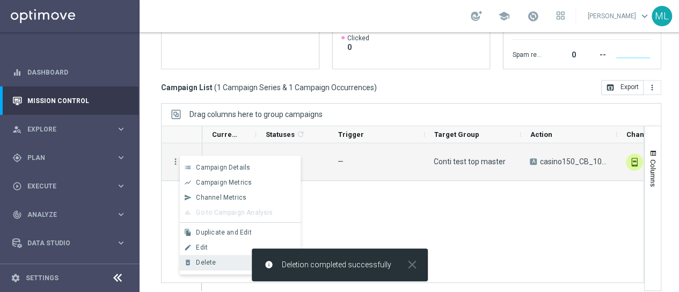
click at [210, 262] on span "Delete" at bounding box center [206, 263] width 20 height 8
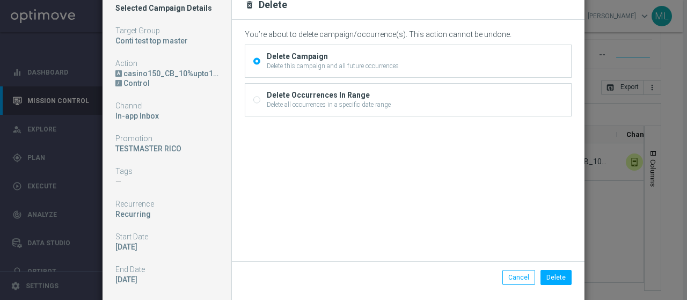
click at [253, 99] on input "Delete Occurrences In Range Delete all occurrences in a specific date range" at bounding box center [256, 101] width 7 height 7
radio input "true"
radio input "false"
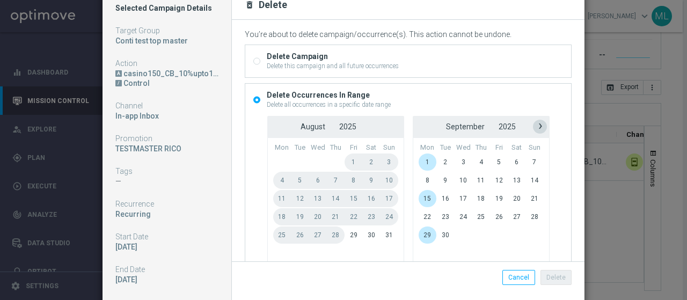
click at [533, 126] on span "›" at bounding box center [540, 126] width 14 height 14
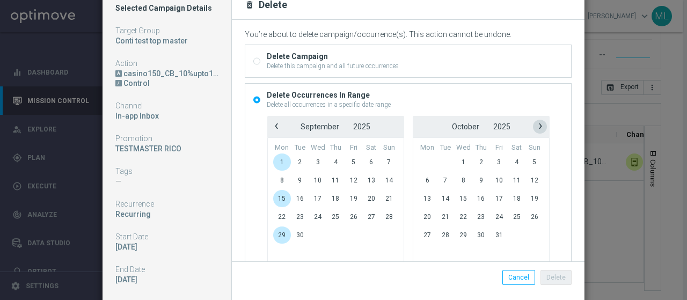
click at [533, 126] on span "›" at bounding box center [540, 126] width 14 height 14
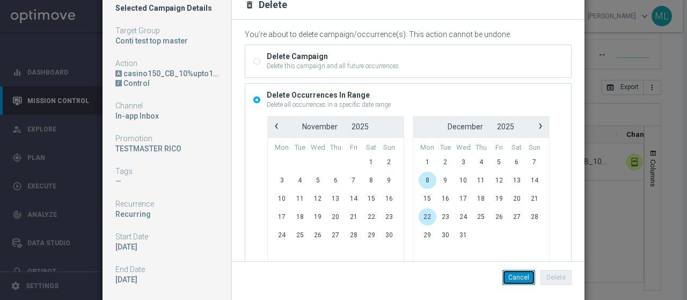
click at [524, 279] on button "Cancel" at bounding box center [518, 277] width 33 height 15
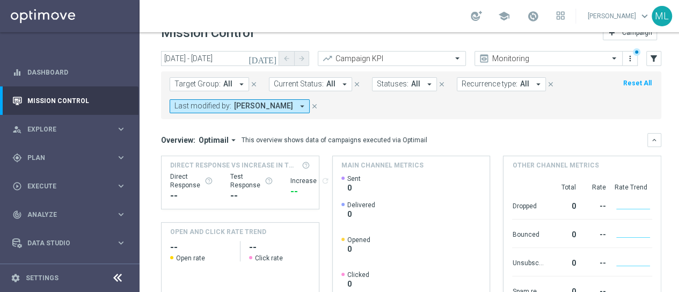
scroll to position [0, 0]
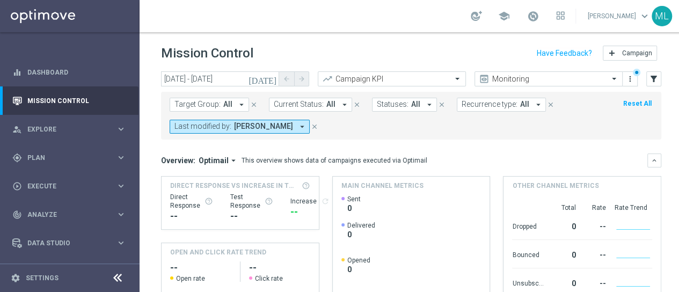
click at [273, 78] on icon "[DATE]" at bounding box center [262, 79] width 29 height 10
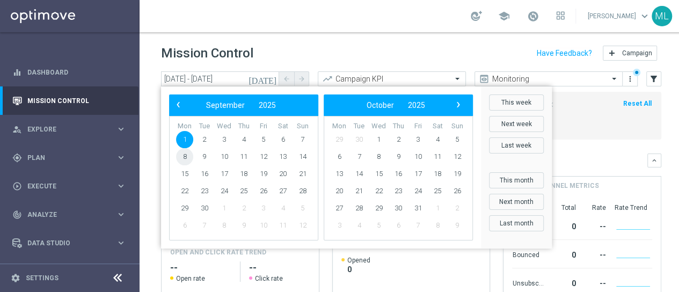
click at [181, 156] on span "8" at bounding box center [184, 156] width 17 height 17
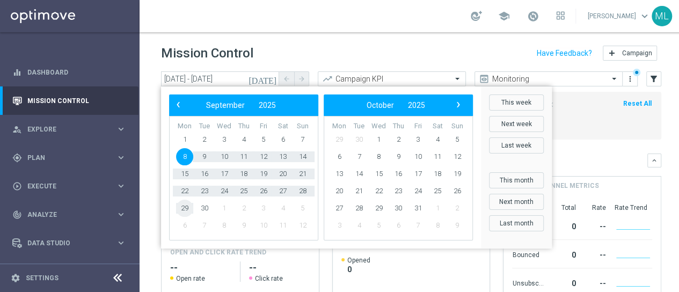
click at [188, 210] on span "29" at bounding box center [184, 208] width 17 height 17
type input "08 Sep 2025 - 29 Sep 2025"
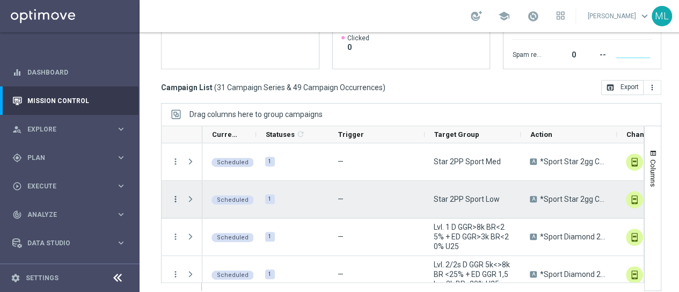
click at [176, 198] on icon "more_vert" at bounding box center [176, 199] width 10 height 10
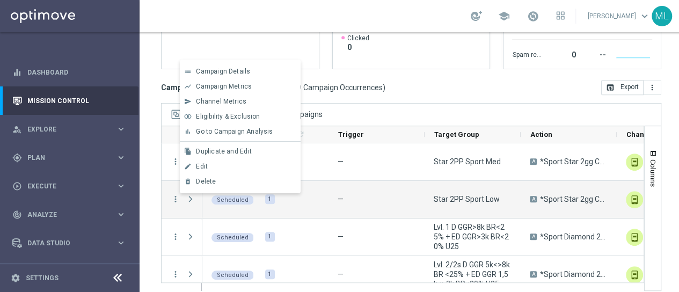
click at [436, 109] on div "Drag columns here to group campaigns" at bounding box center [411, 114] width 500 height 23
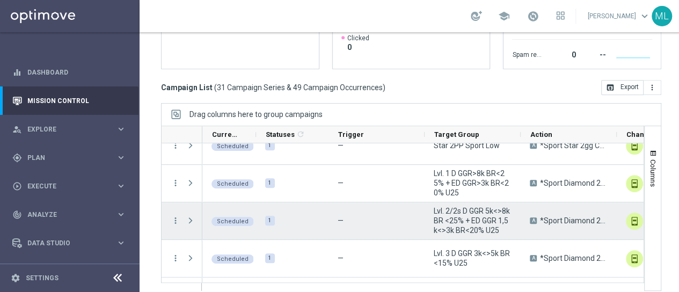
scroll to position [107, 0]
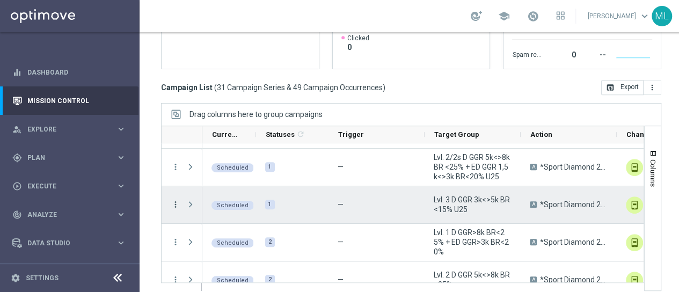
click at [173, 203] on icon "more_vert" at bounding box center [176, 205] width 10 height 10
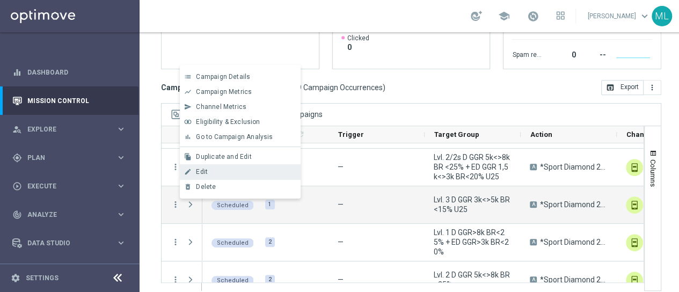
click at [205, 170] on span "Edit" at bounding box center [202, 172] width 12 height 8
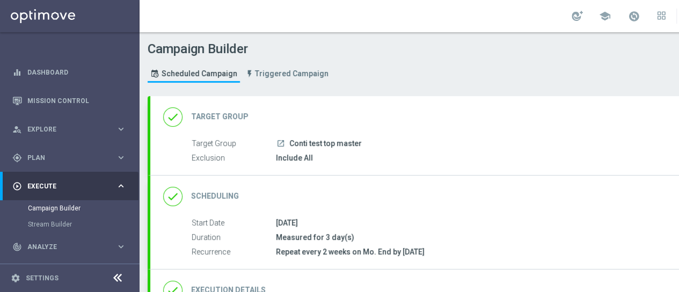
click at [247, 123] on div "done Target Group keyboard_arrow_down" at bounding box center [462, 117] width 599 height 20
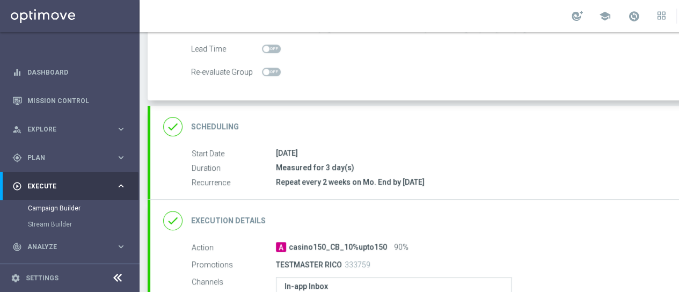
scroll to position [161, 0]
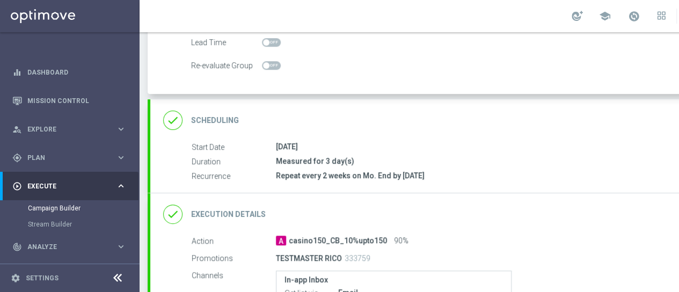
click at [227, 116] on h2 "Scheduling" at bounding box center [215, 120] width 48 height 10
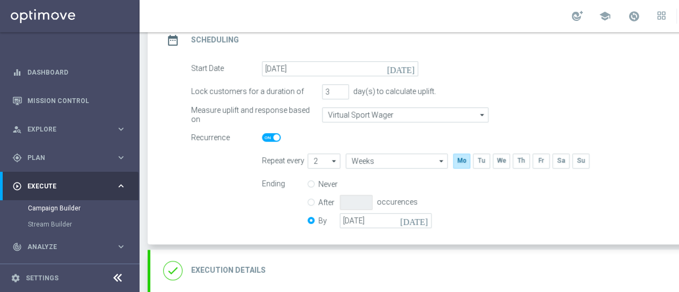
scroll to position [322, 0]
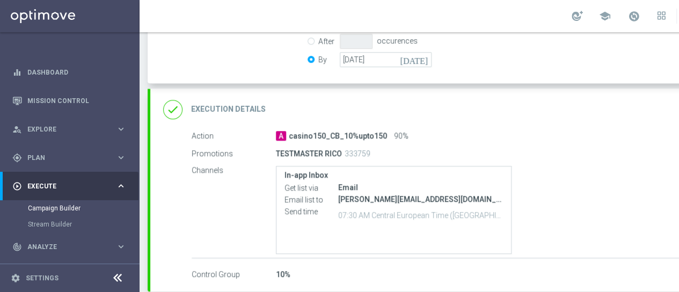
click at [243, 108] on h2 "Execution Details" at bounding box center [228, 109] width 75 height 10
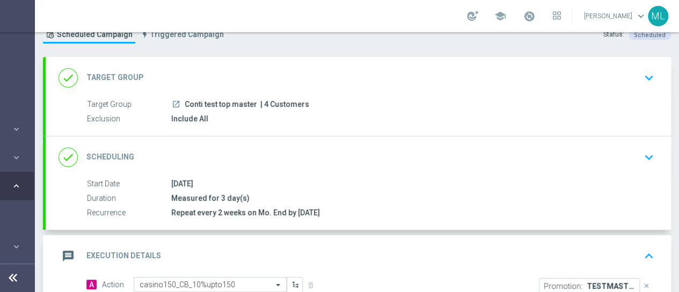
scroll to position [0, 0]
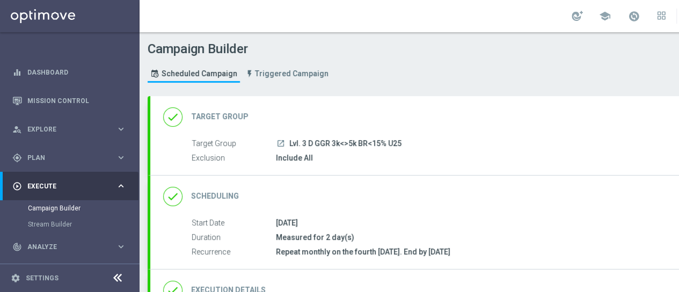
click at [224, 122] on div "done Target Group" at bounding box center [205, 116] width 85 height 19
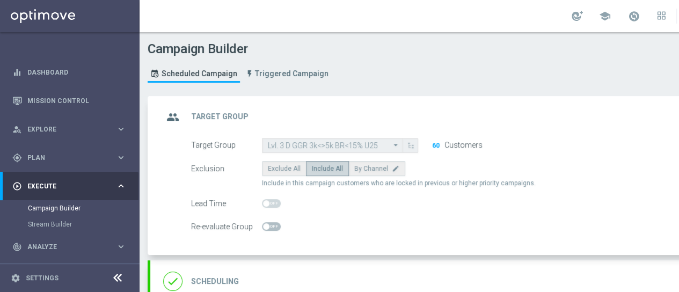
scroll to position [161, 0]
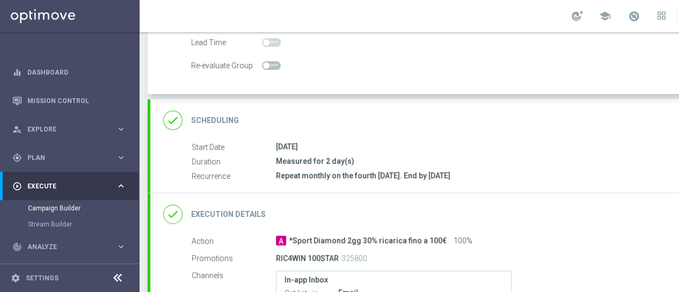
click at [229, 121] on h2 "Scheduling" at bounding box center [215, 120] width 48 height 10
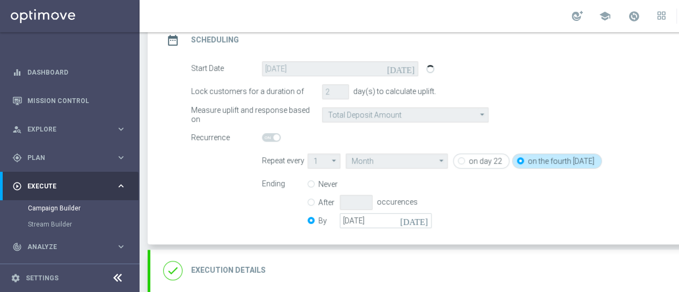
scroll to position [160, 0]
click at [421, 221] on icon "[DATE]" at bounding box center [416, 220] width 32 height 12
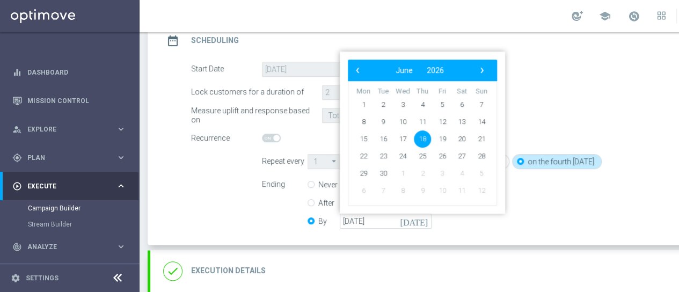
click at [488, 71] on bs-datepicker-navigation-view "‹ ​ June ​ 2026 ​ ›" at bounding box center [419, 70] width 138 height 14
click at [483, 69] on span "›" at bounding box center [482, 70] width 14 height 14
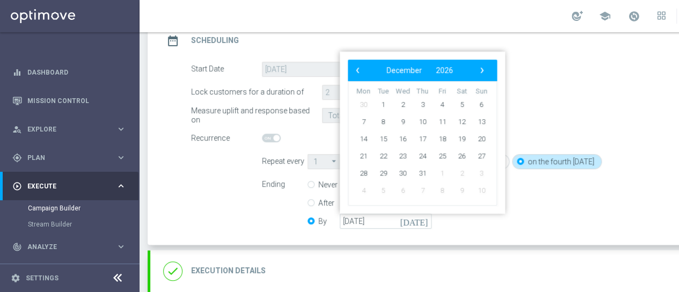
click at [526, 188] on div "Ending Never After occurences By 18 Jun 2026 today ‹ ​ December ​ 2026 ​ › Mon …" at bounding box center [510, 204] width 513 height 55
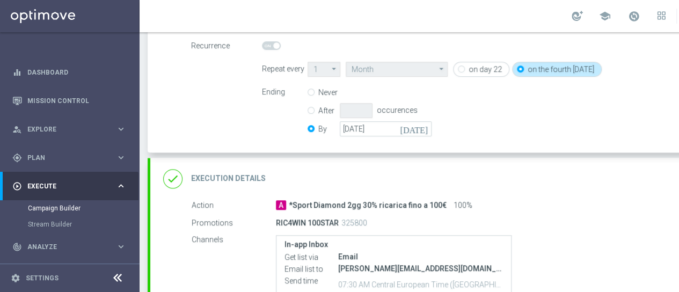
scroll to position [268, 0]
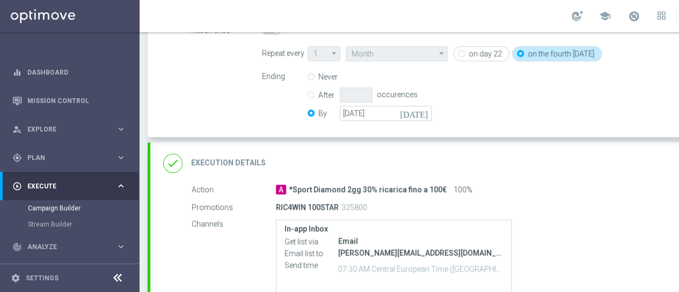
click at [226, 159] on h2 "Execution Details" at bounding box center [228, 163] width 75 height 10
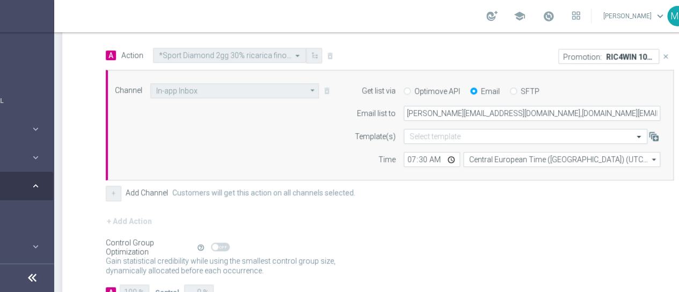
scroll to position [0, 113]
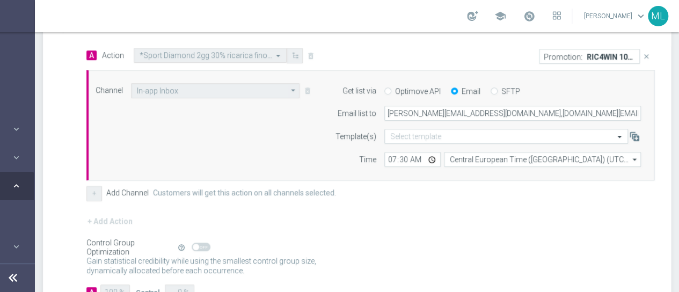
click at [600, 55] on p "RIC4WIN 100STAR" at bounding box center [610, 56] width 48 height 9
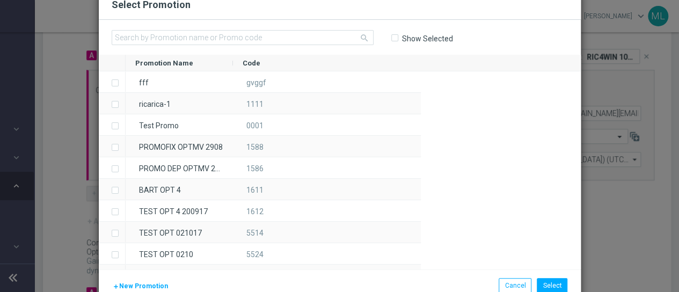
scroll to position [0, 105]
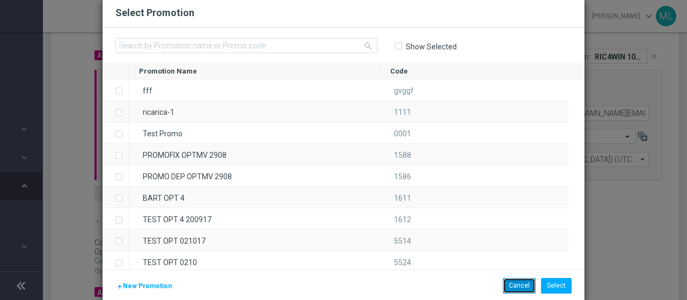
click at [525, 286] on button "Cancel" at bounding box center [519, 285] width 33 height 15
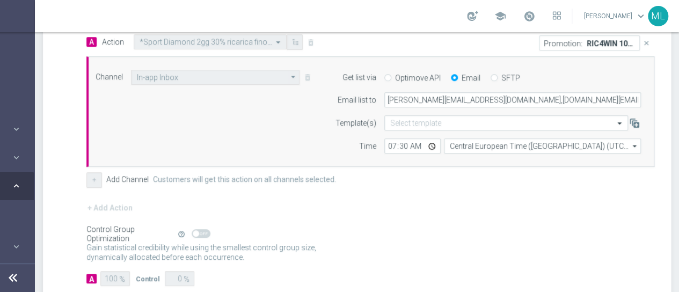
scroll to position [228, 0]
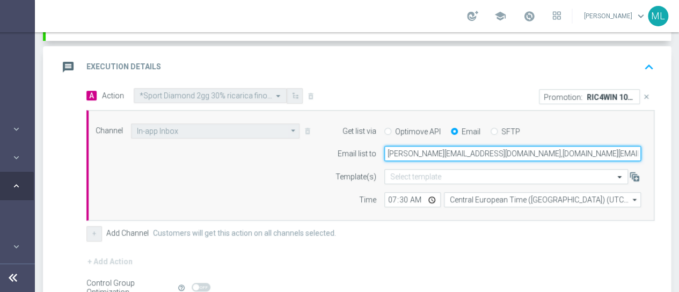
click at [449, 152] on input "massimiliano.ludovici@sisal.it,marina.boni@sisal.it,mauro.cesari@sisal.it,dario…" at bounding box center [512, 153] width 256 height 15
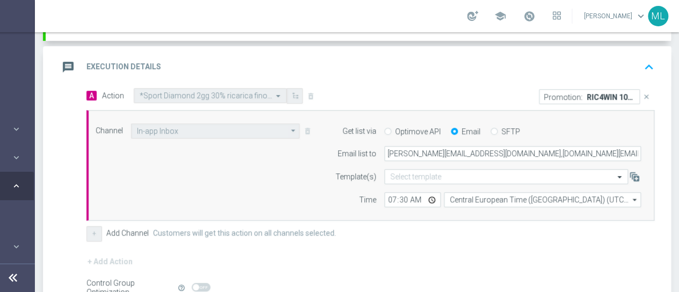
click at [467, 255] on div "+ Add Action" at bounding box center [370, 268] width 568 height 27
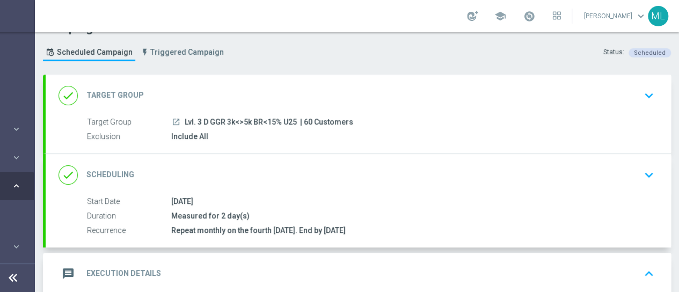
scroll to position [0, 0]
